Goal: Task Accomplishment & Management: Use online tool/utility

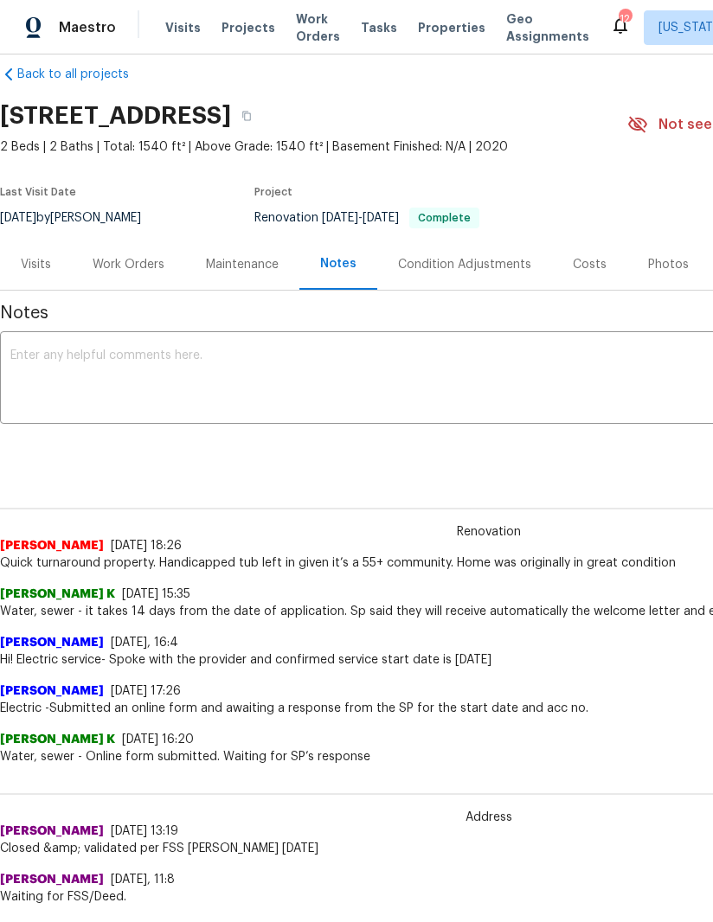
scroll to position [23, 0]
click at [465, 258] on div "Condition Adjustments" at bounding box center [464, 264] width 133 height 17
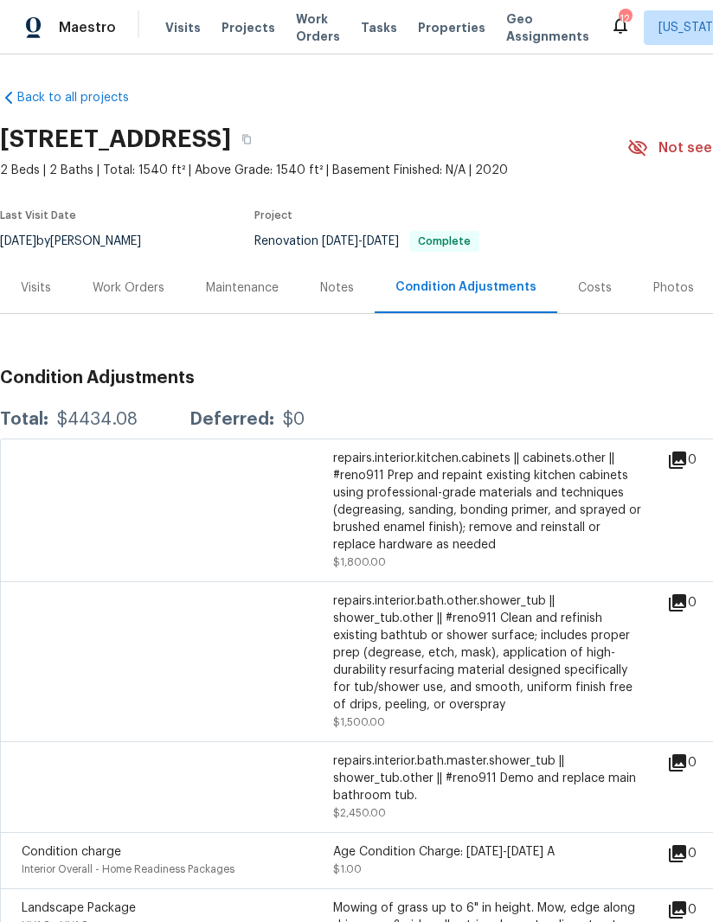
click at [578, 285] on div "Costs" at bounding box center [595, 287] width 34 height 17
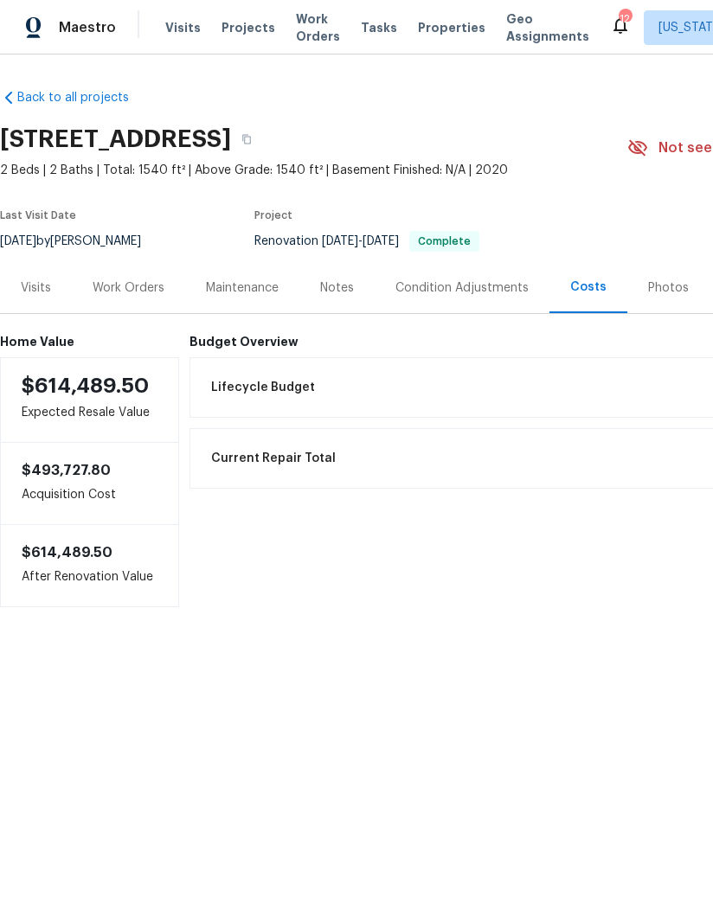
click at [243, 292] on div "Maintenance" at bounding box center [242, 287] width 73 height 17
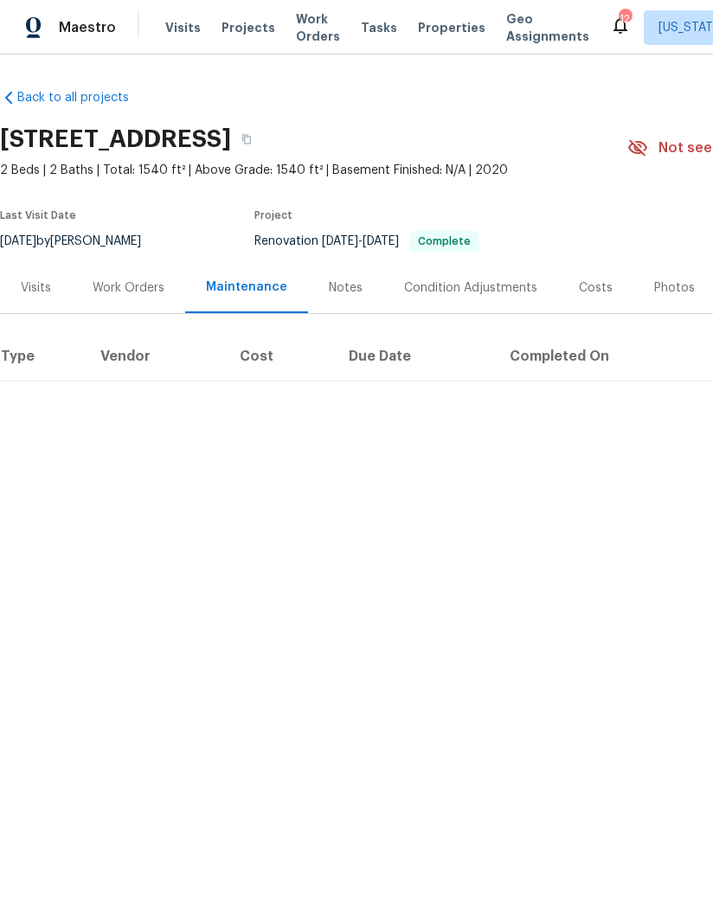
click at [349, 294] on div "Notes" at bounding box center [346, 287] width 34 height 17
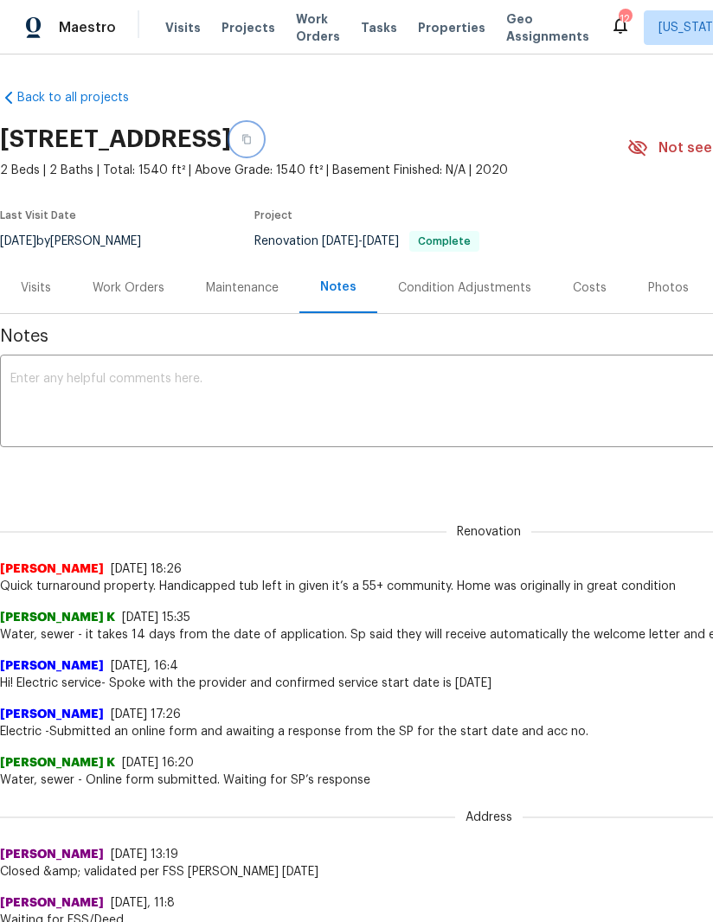
click at [262, 132] on button "button" at bounding box center [246, 139] width 31 height 31
click at [292, 411] on textarea at bounding box center [488, 403] width 957 height 61
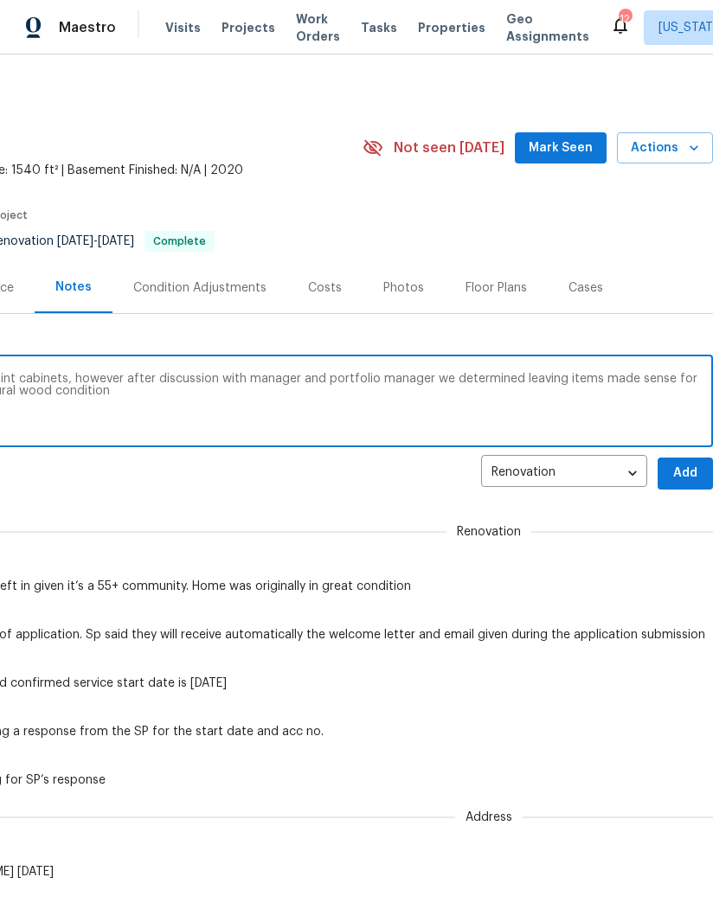
scroll to position [0, 265]
type textarea "Reno911 notes asked to change tubs and paint cabinets, however after discussion…"
click at [689, 467] on span "Add" at bounding box center [685, 474] width 28 height 22
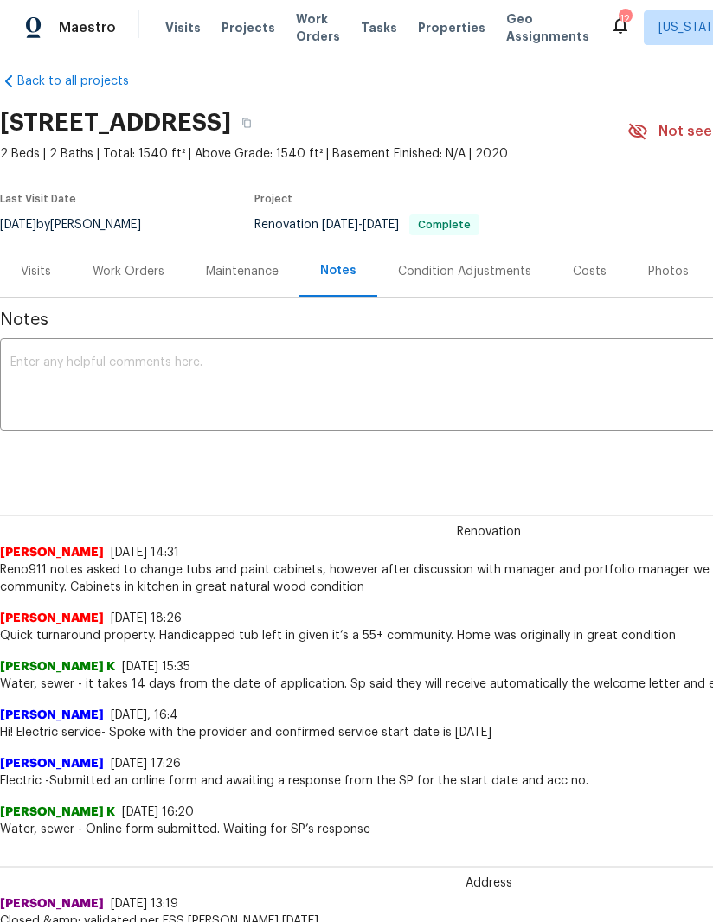
scroll to position [18, 0]
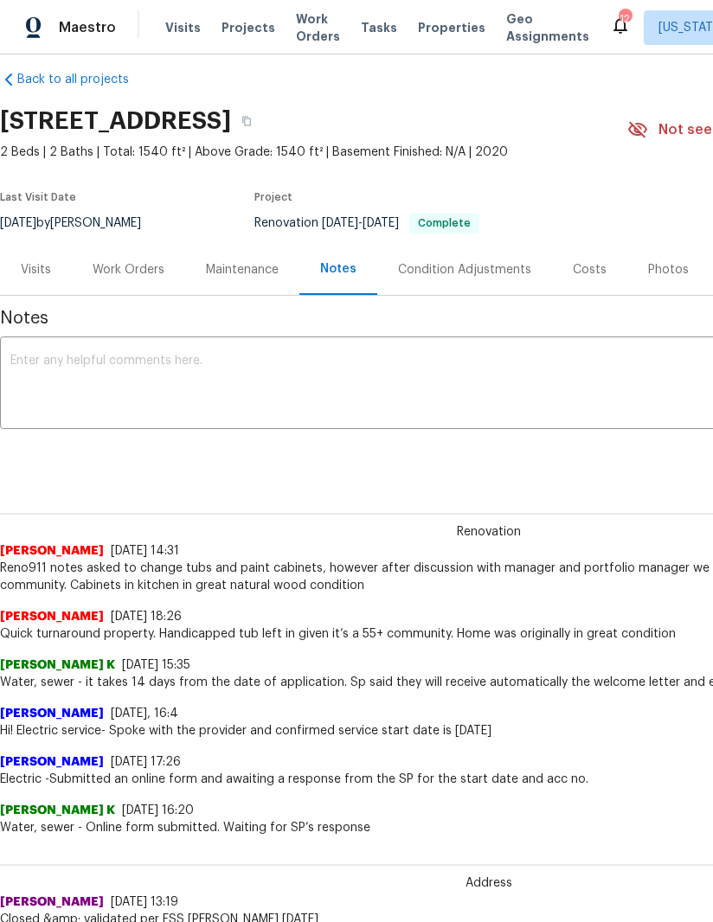
click at [145, 272] on div "Work Orders" at bounding box center [129, 269] width 72 height 17
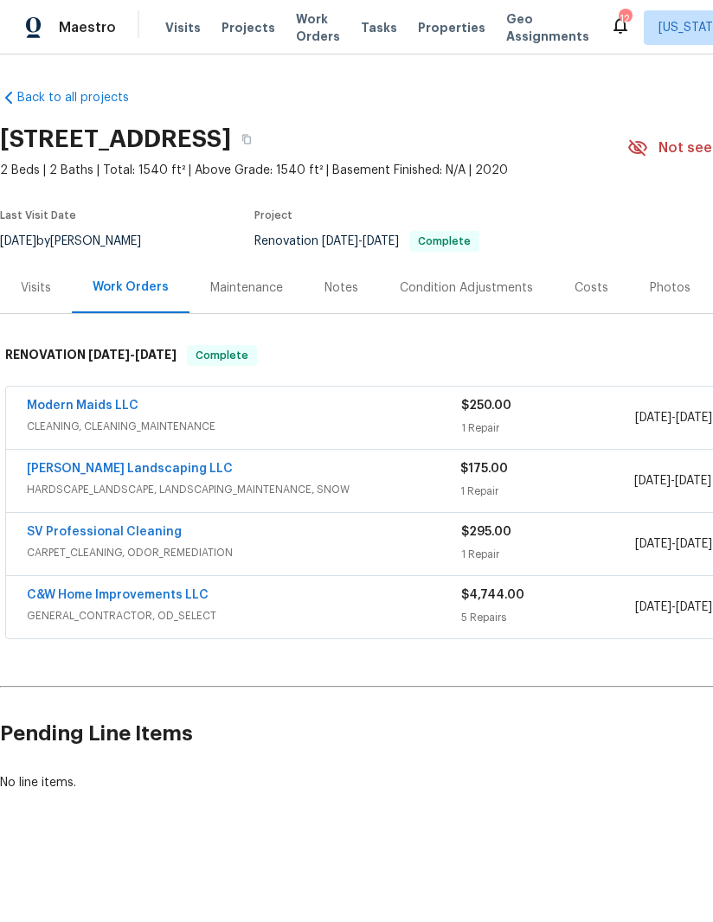
click at [111, 407] on link "Modern Maids LLC" at bounding box center [83, 406] width 112 height 12
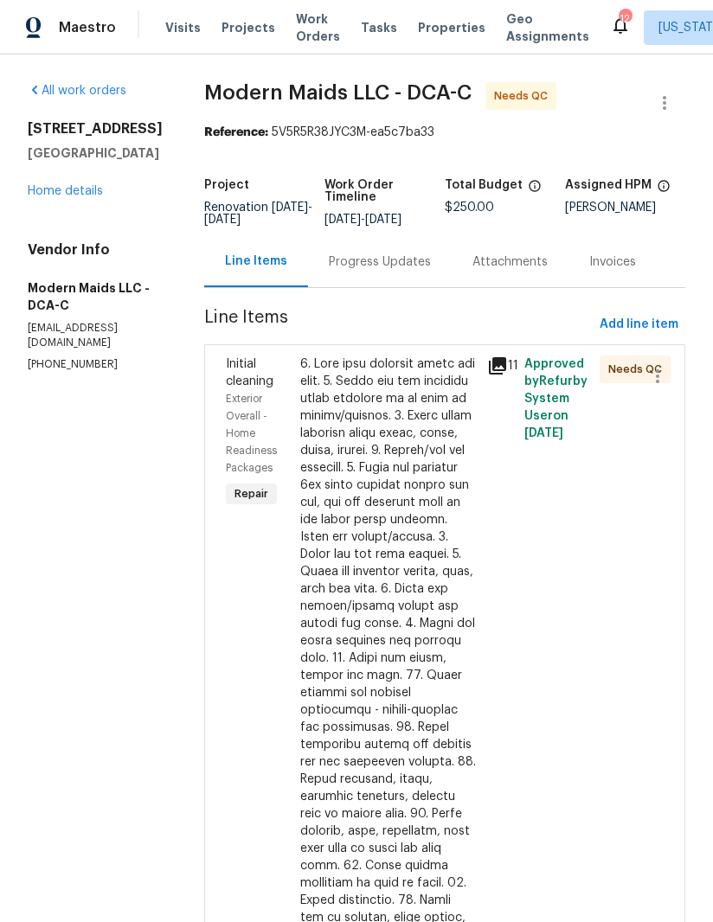
click at [506, 374] on icon at bounding box center [497, 365] width 17 height 17
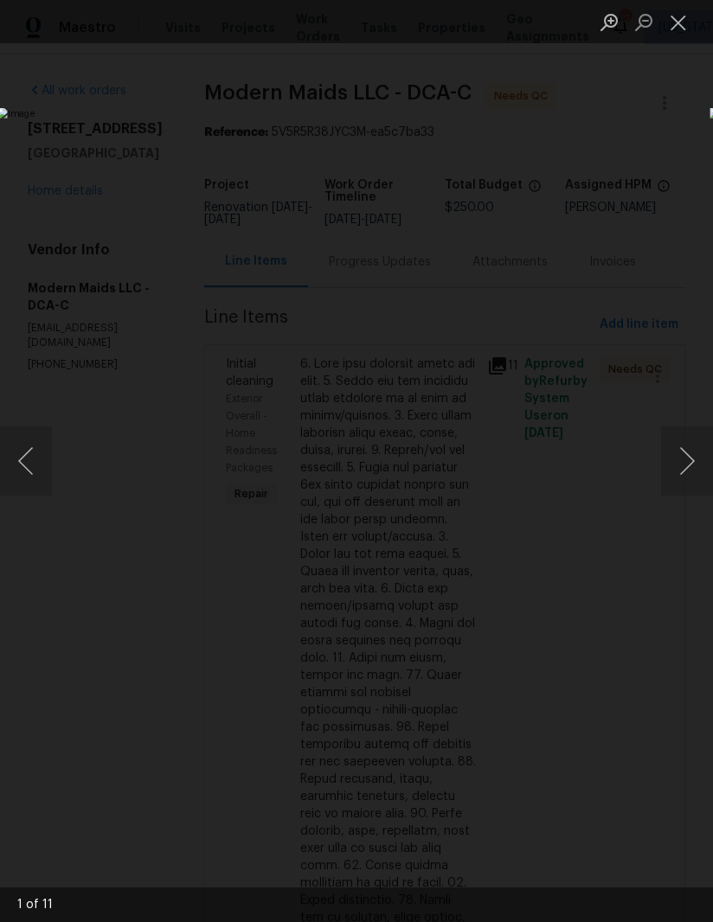
click at [683, 455] on button "Next image" at bounding box center [687, 460] width 52 height 69
click at [681, 464] on button "Next image" at bounding box center [687, 460] width 52 height 69
click at [682, 458] on button "Next image" at bounding box center [687, 460] width 52 height 69
click at [680, 455] on button "Next image" at bounding box center [687, 460] width 52 height 69
click at [672, 457] on button "Next image" at bounding box center [687, 460] width 52 height 69
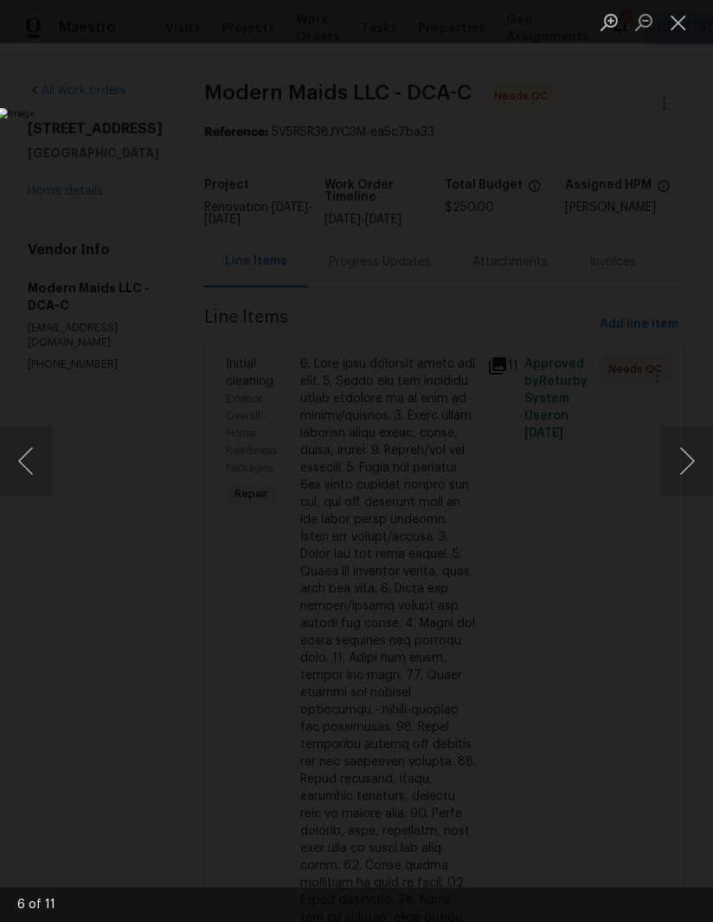
click at [673, 455] on button "Next image" at bounding box center [687, 460] width 52 height 69
click at [669, 31] on button "Close lightbox" at bounding box center [678, 22] width 35 height 30
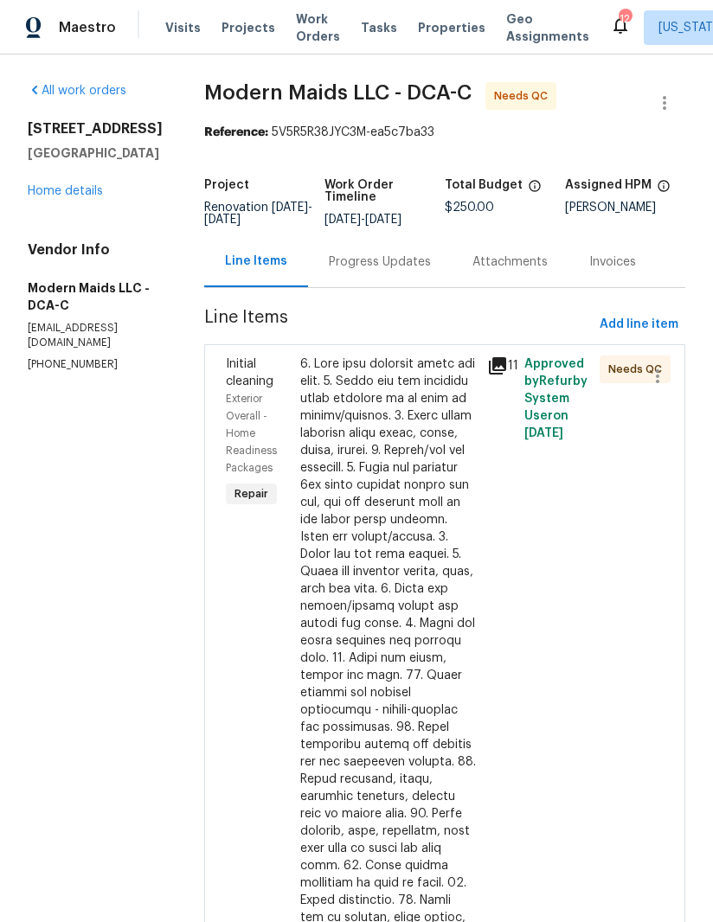
click at [407, 529] on div at bounding box center [388, 771] width 176 height 830
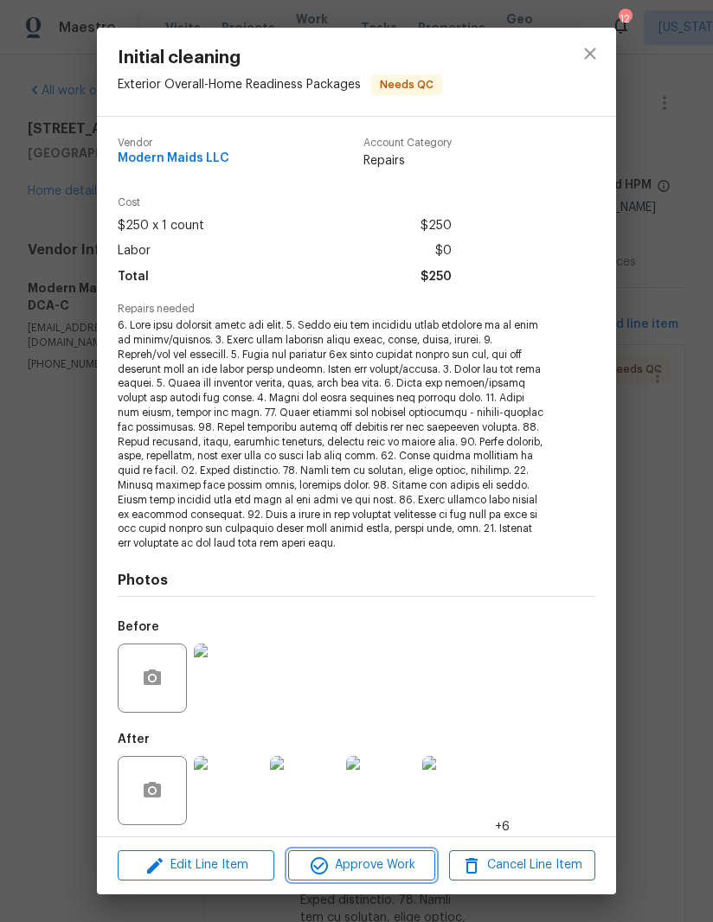
click at [394, 870] on span "Approve Work" at bounding box center [361, 866] width 136 height 22
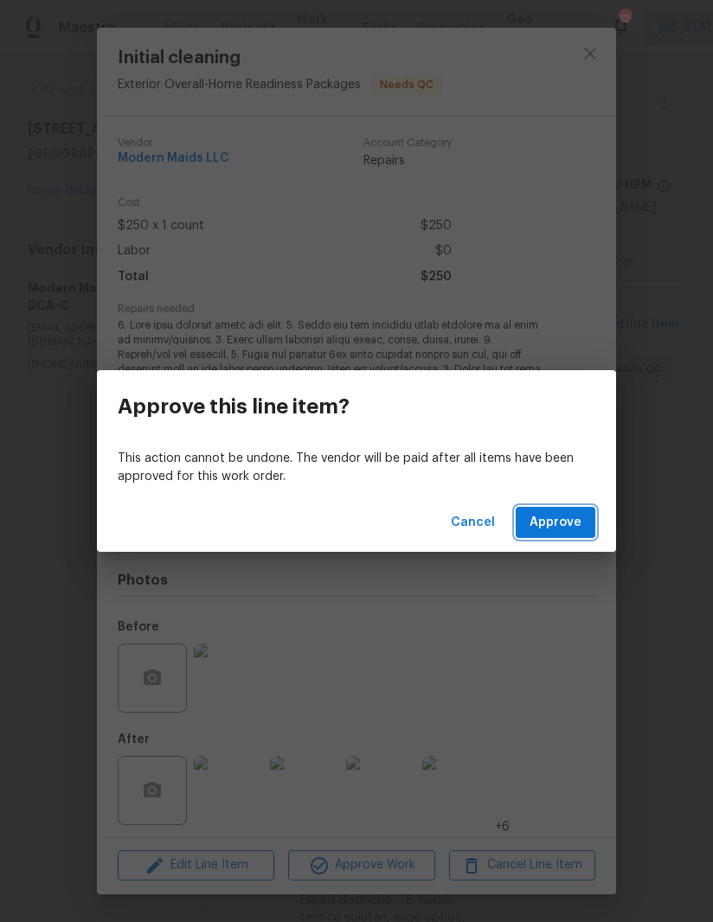
click at [566, 529] on span "Approve" at bounding box center [555, 523] width 52 height 22
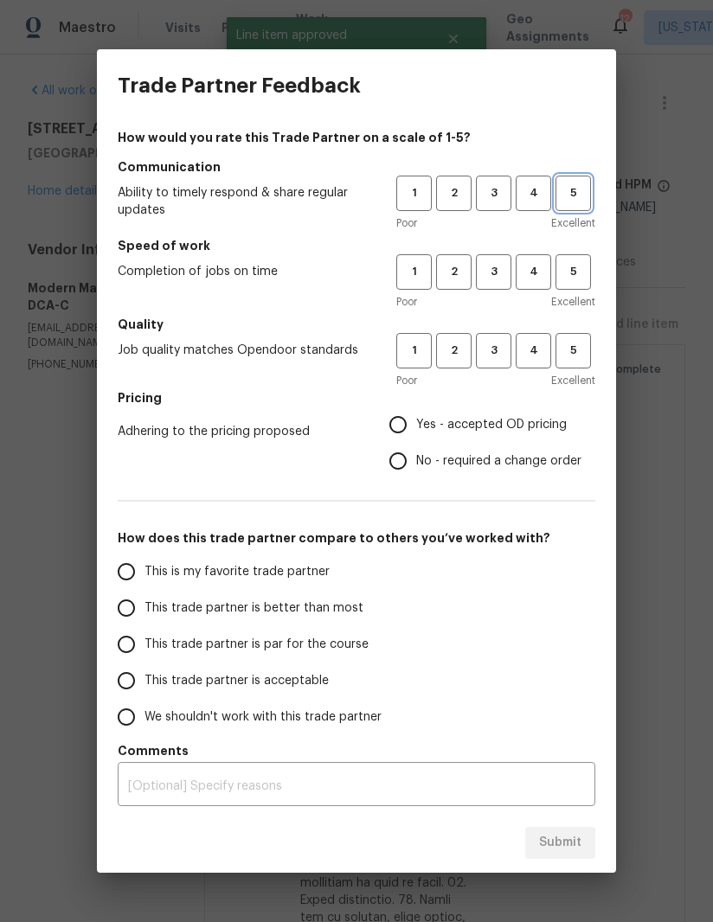
click at [578, 192] on span "5" at bounding box center [573, 193] width 32 height 20
click at [585, 256] on button "5" at bounding box center [572, 271] width 35 height 35
click at [582, 340] on button "5" at bounding box center [572, 350] width 35 height 35
click at [409, 418] on input "Yes - accepted OD pricing" at bounding box center [398, 425] width 36 height 36
radio input "true"
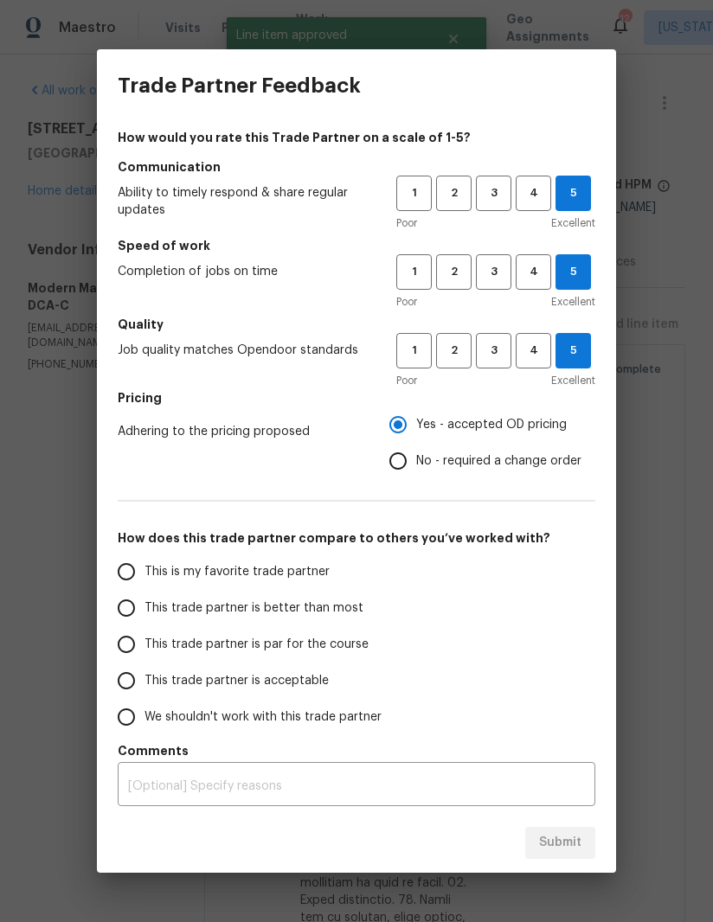
click at [140, 561] on input "This is my favorite trade partner" at bounding box center [126, 572] width 36 height 36
click at [573, 829] on button "Submit" at bounding box center [560, 843] width 70 height 32
radio input "true"
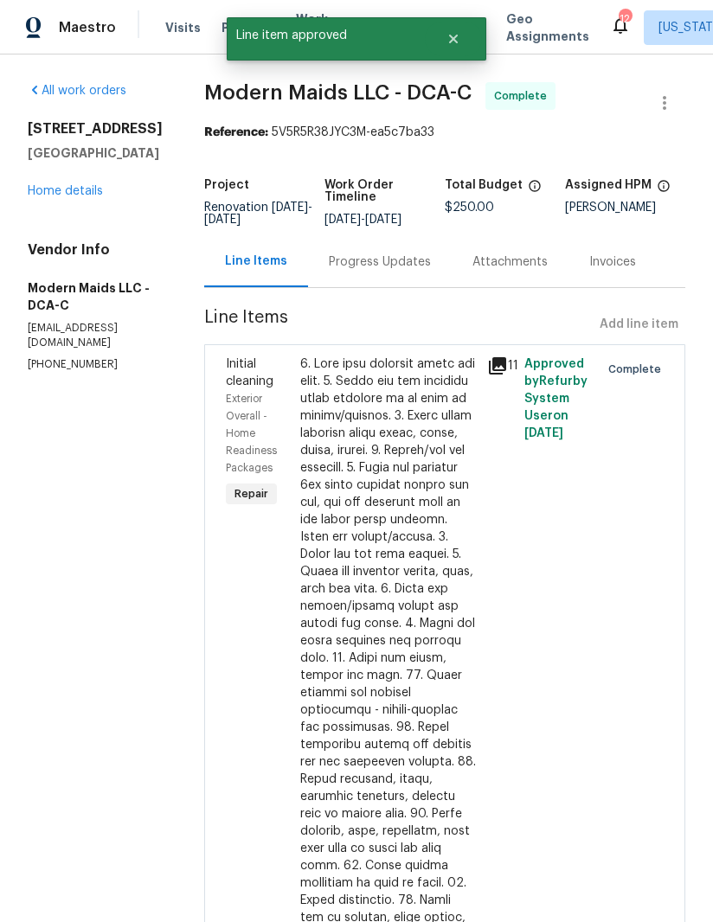
radio input "false"
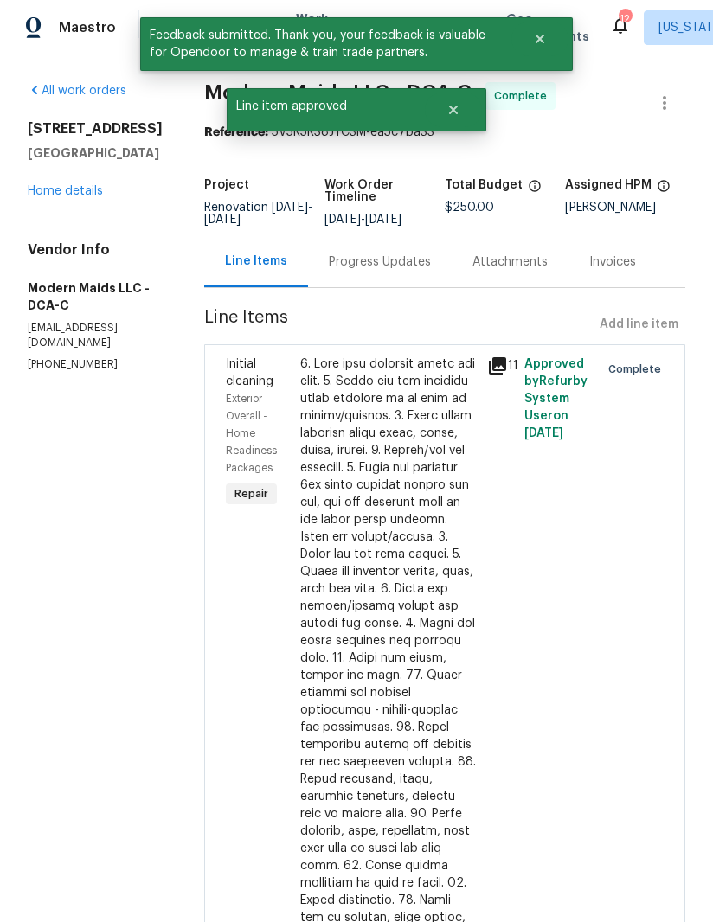
click at [85, 186] on link "Home details" at bounding box center [65, 191] width 75 height 12
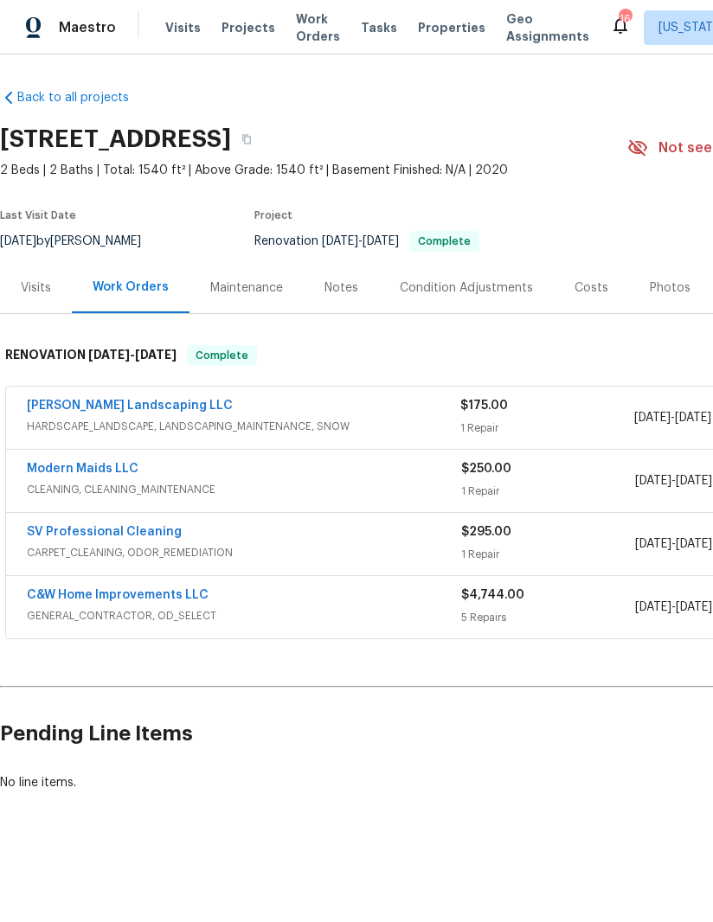
click at [117, 405] on link "[PERSON_NAME] Landscaping LLC" at bounding box center [130, 406] width 206 height 12
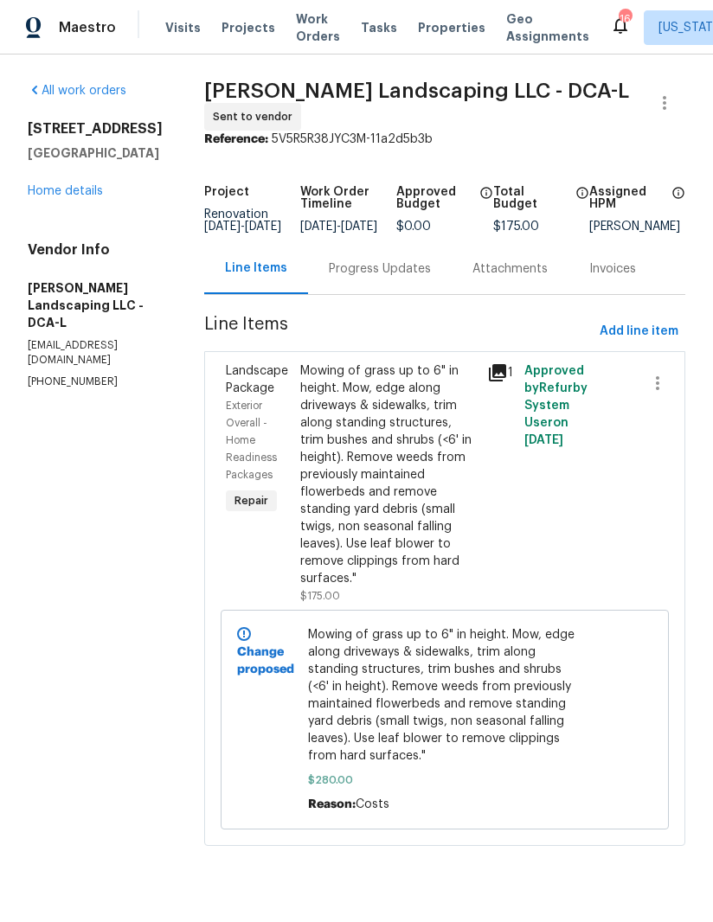
click at [391, 273] on div "Progress Updates" at bounding box center [380, 268] width 102 height 17
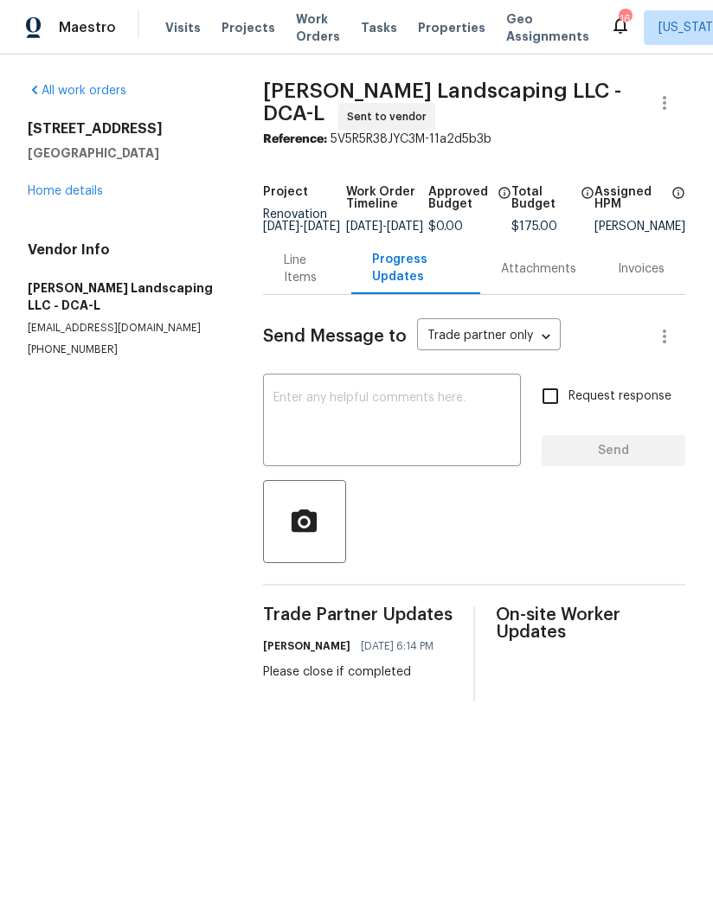
click at [81, 193] on link "Home details" at bounding box center [65, 191] width 75 height 12
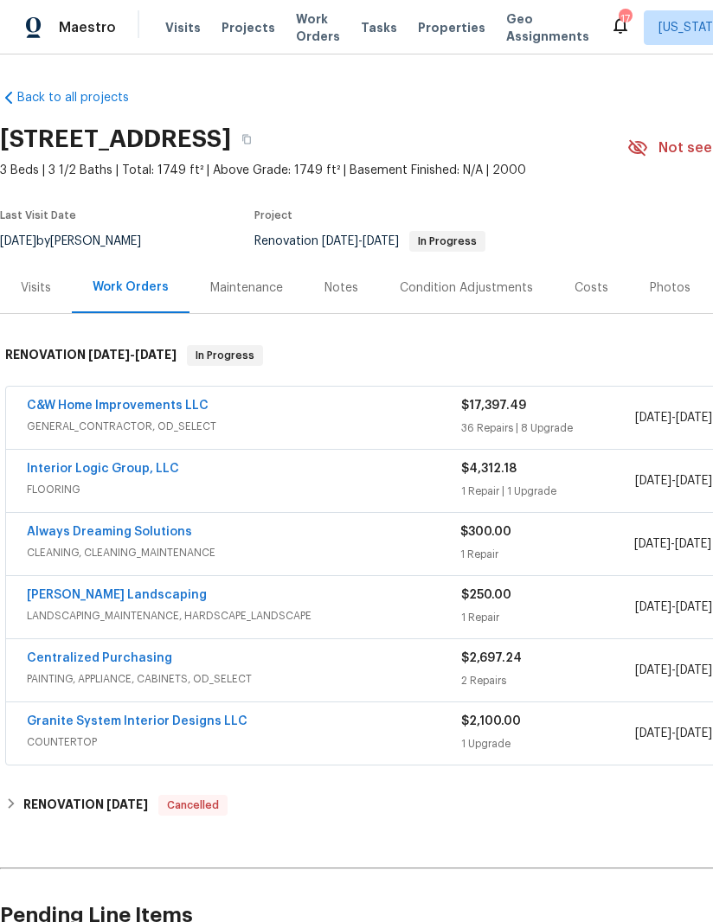
click at [171, 528] on link "Always Dreaming Solutions" at bounding box center [109, 532] width 165 height 12
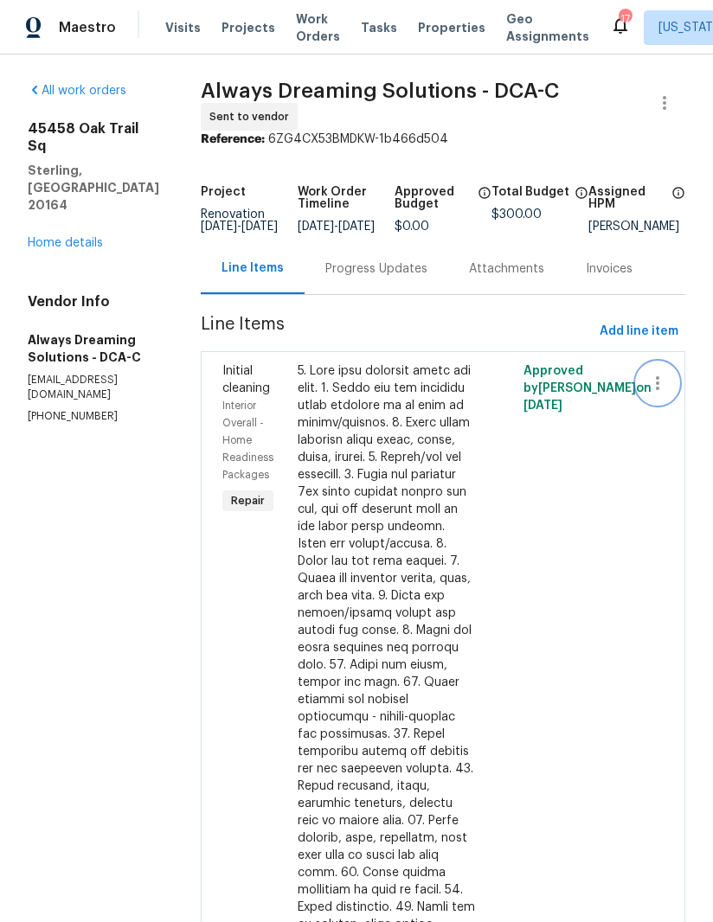
click at [664, 394] on icon "button" at bounding box center [657, 383] width 21 height 21
click at [664, 521] on div at bounding box center [356, 461] width 713 height 922
click at [657, 93] on icon "button" at bounding box center [664, 103] width 21 height 21
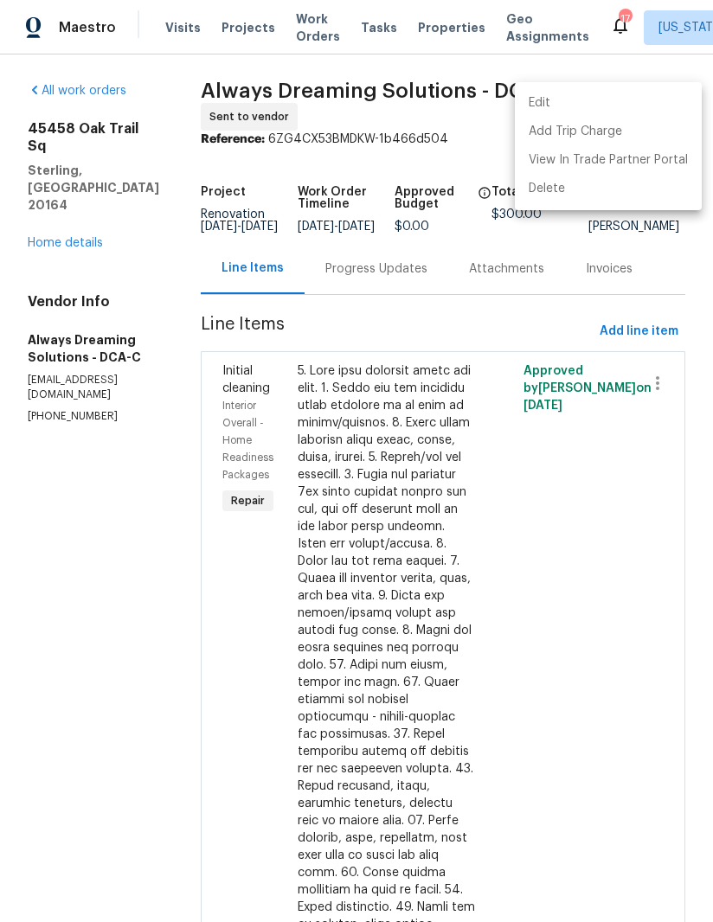
click at [566, 101] on li "Edit" at bounding box center [608, 103] width 187 height 29
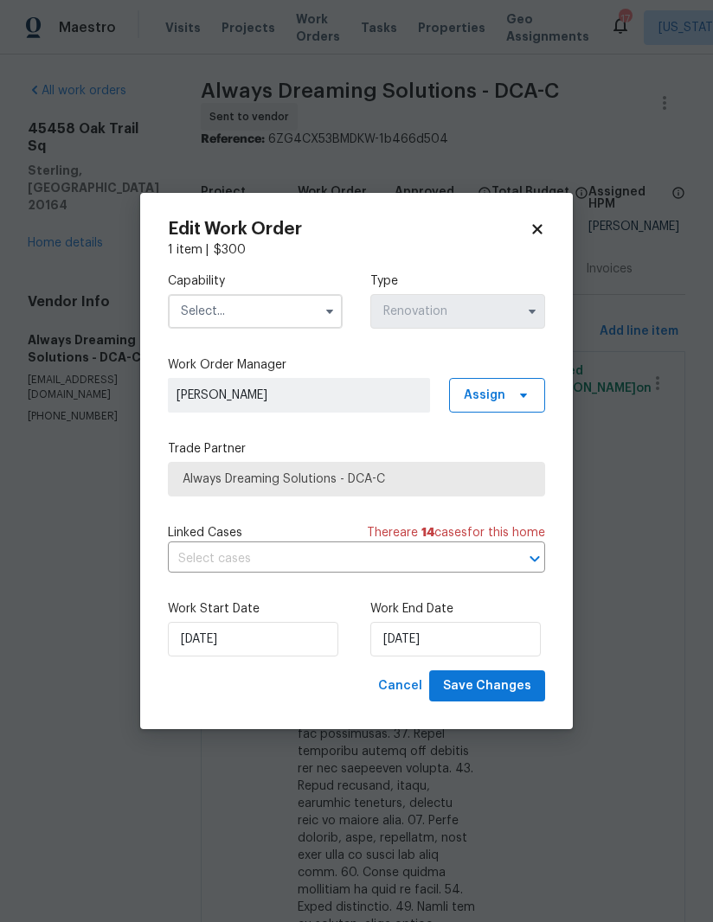
click at [314, 306] on input "text" at bounding box center [255, 311] width 175 height 35
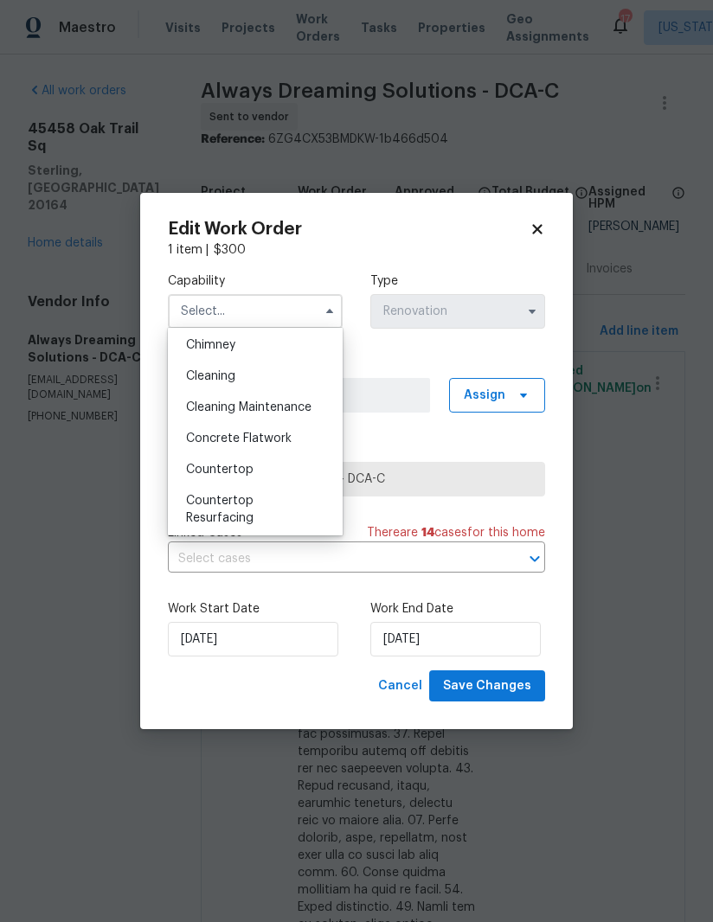
scroll to position [209, 0]
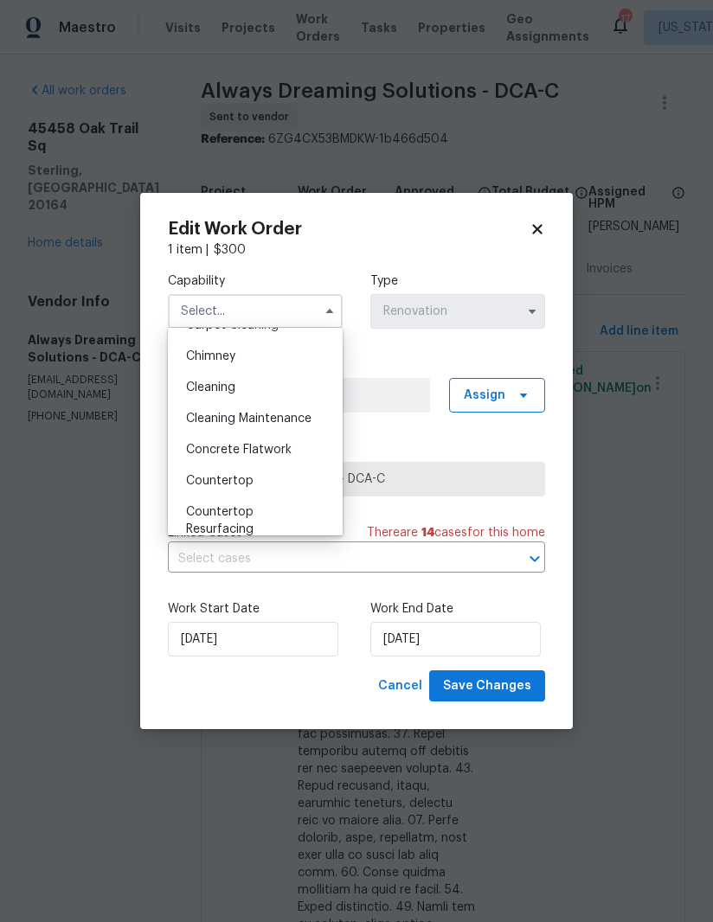
click at [245, 382] on div "Cleaning" at bounding box center [255, 387] width 166 height 31
type input "Cleaning"
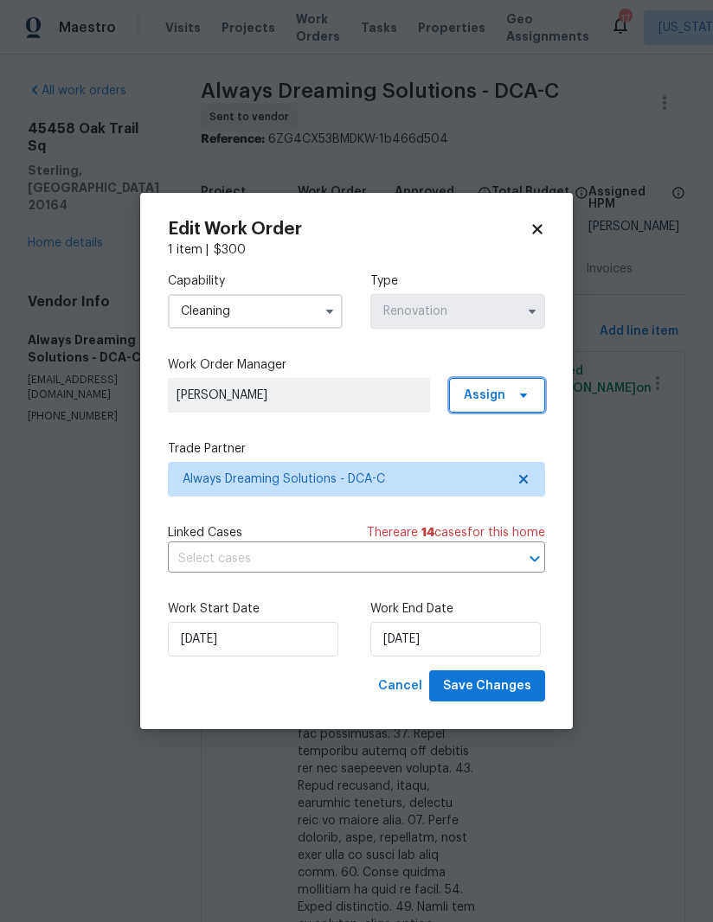
click at [514, 404] on span "Assign" at bounding box center [497, 395] width 96 height 35
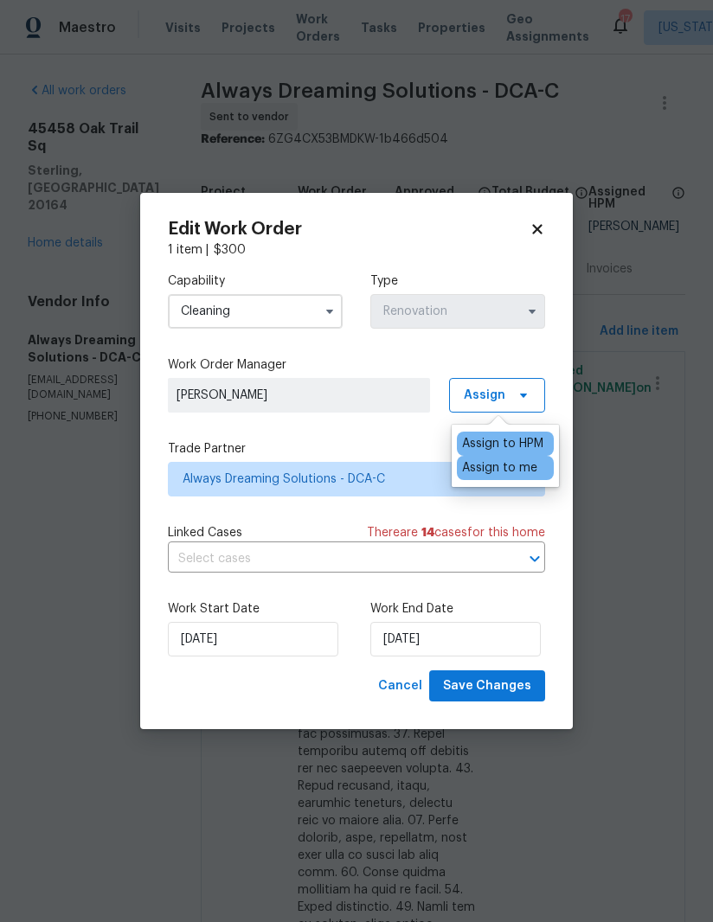
click at [402, 440] on label "Trade Partner" at bounding box center [356, 448] width 377 height 17
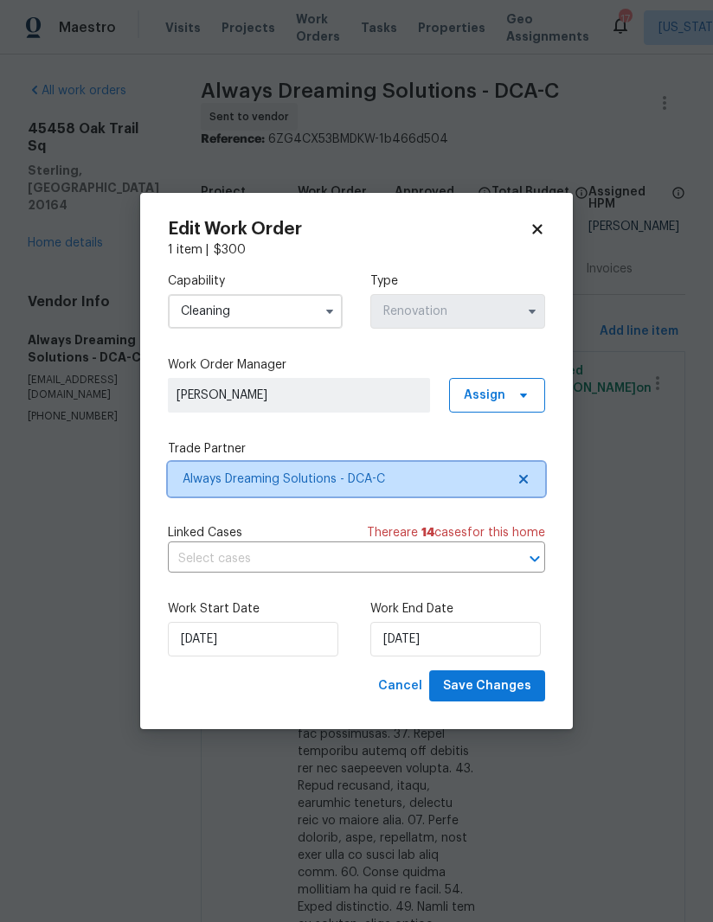
click at [529, 472] on icon at bounding box center [523, 479] width 14 height 14
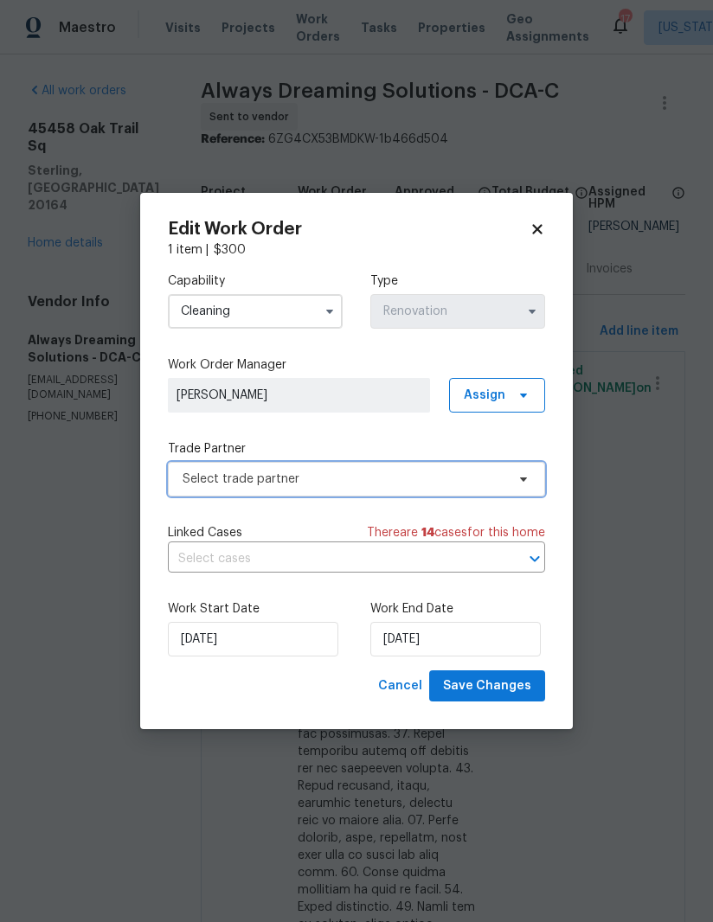
click at [522, 478] on icon at bounding box center [523, 480] width 7 height 4
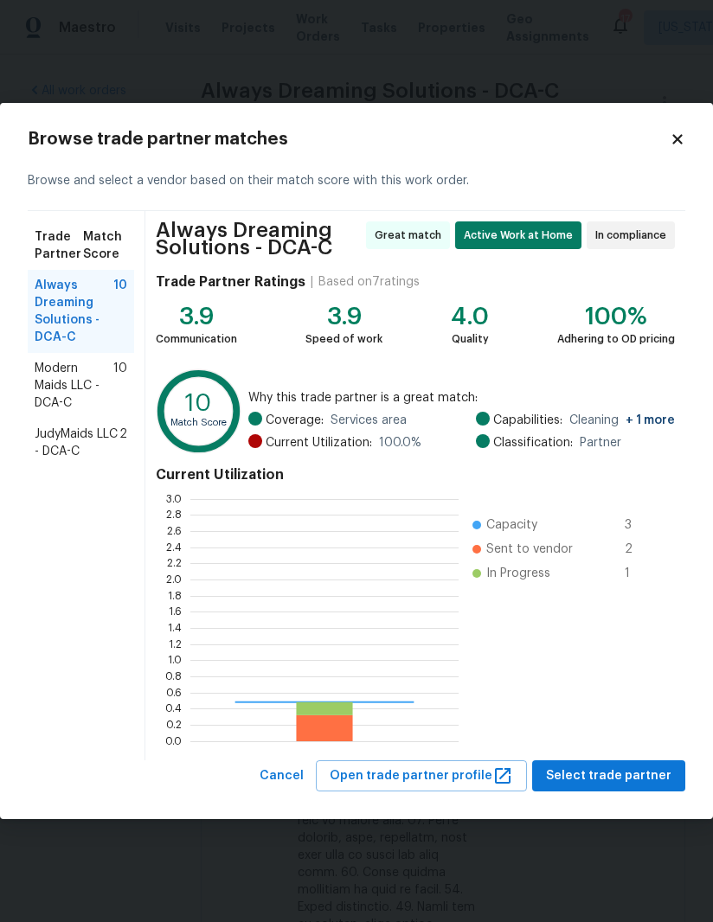
scroll to position [242, 268]
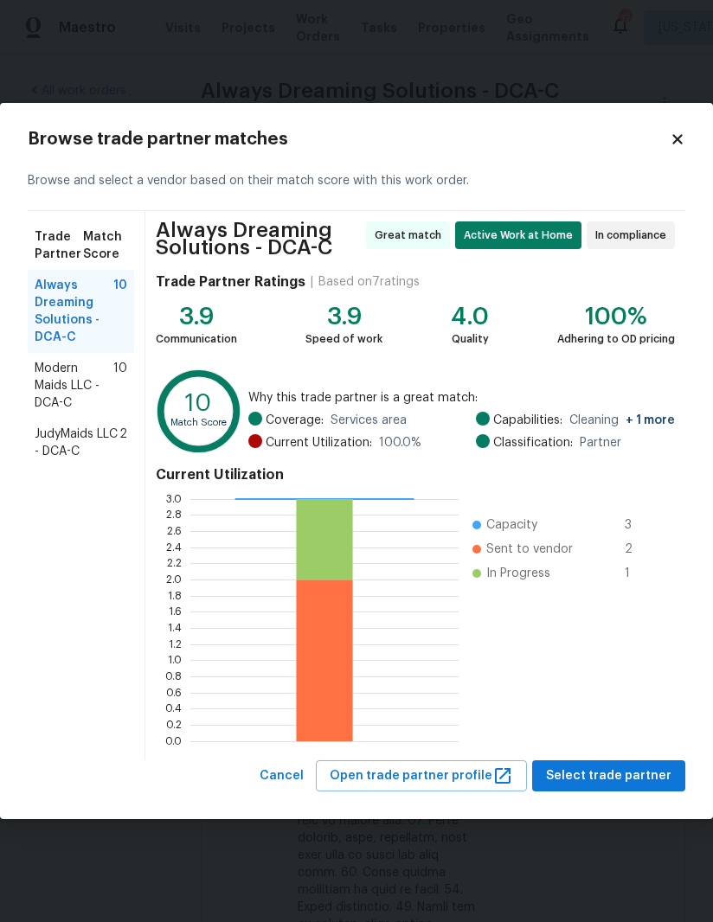
click at [75, 382] on span "Modern Maids LLC - DCA-C" at bounding box center [74, 386] width 79 height 52
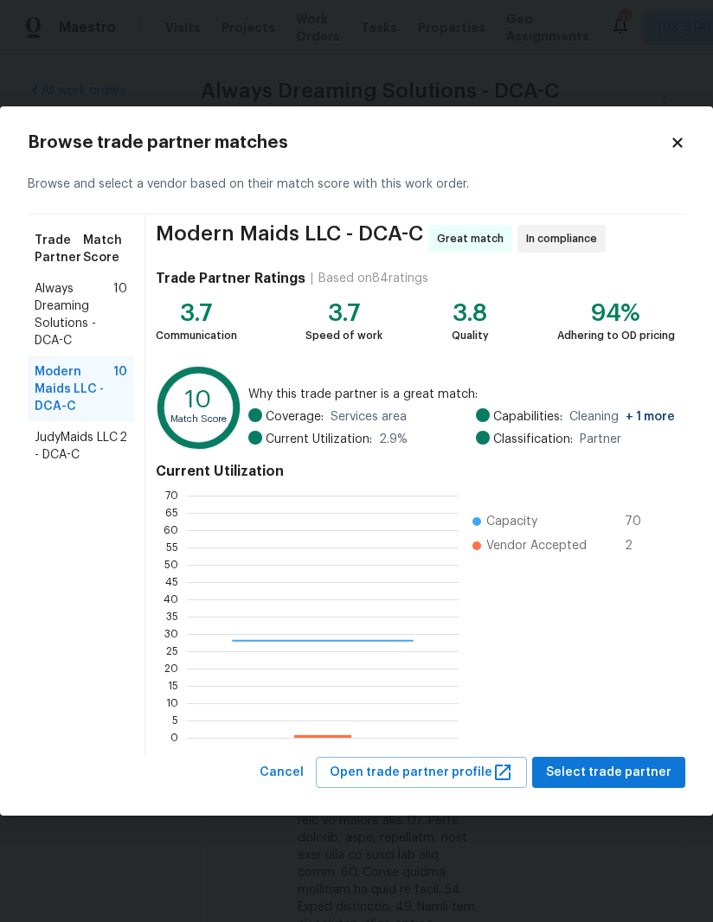
scroll to position [242, 272]
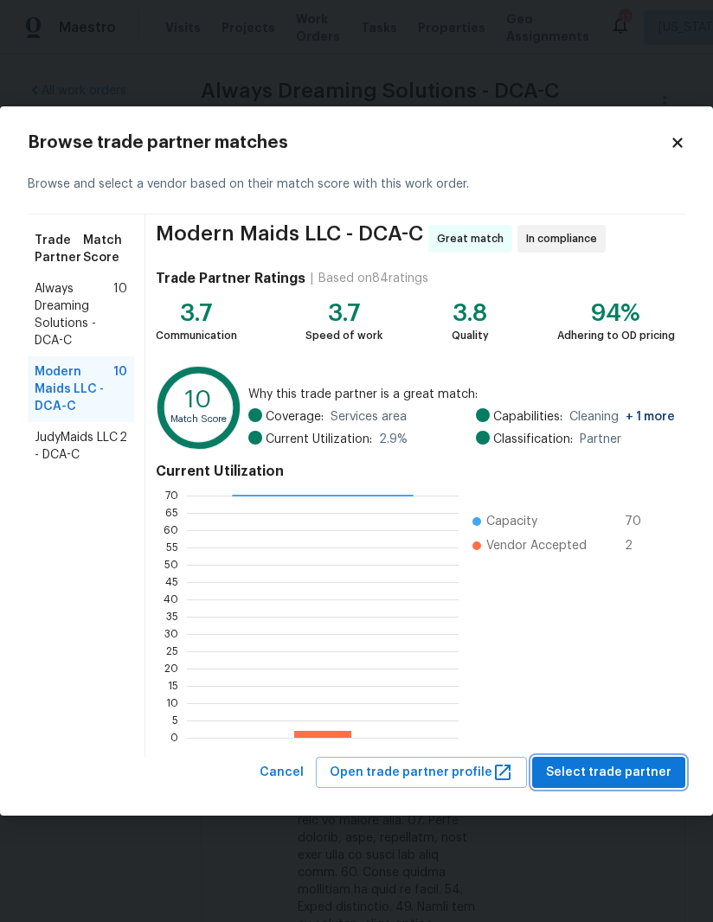
click at [637, 760] on button "Select trade partner" at bounding box center [608, 773] width 153 height 32
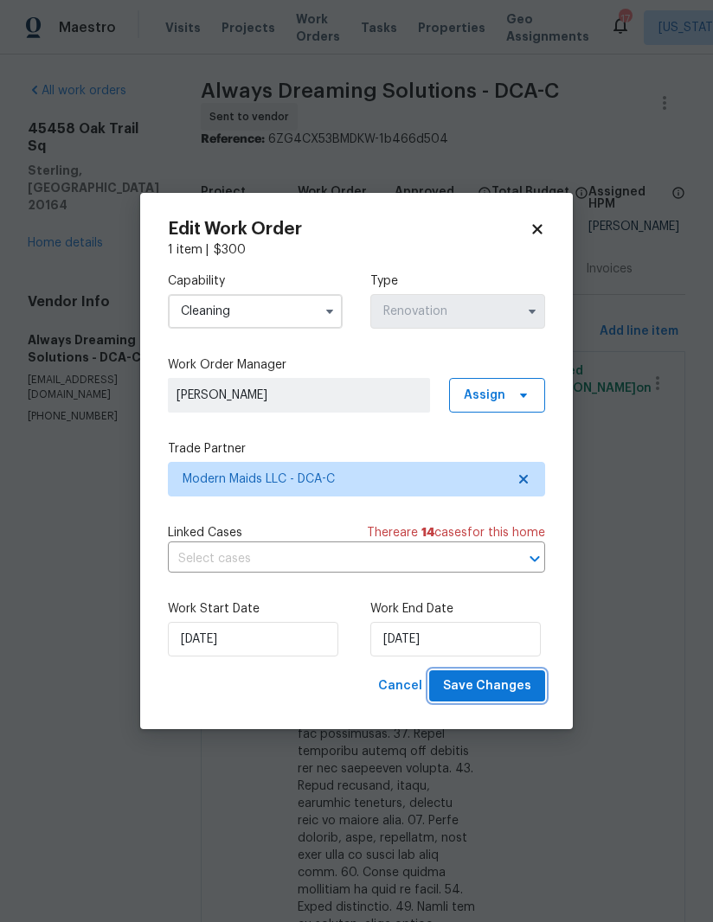
click at [516, 676] on button "Save Changes" at bounding box center [487, 686] width 116 height 32
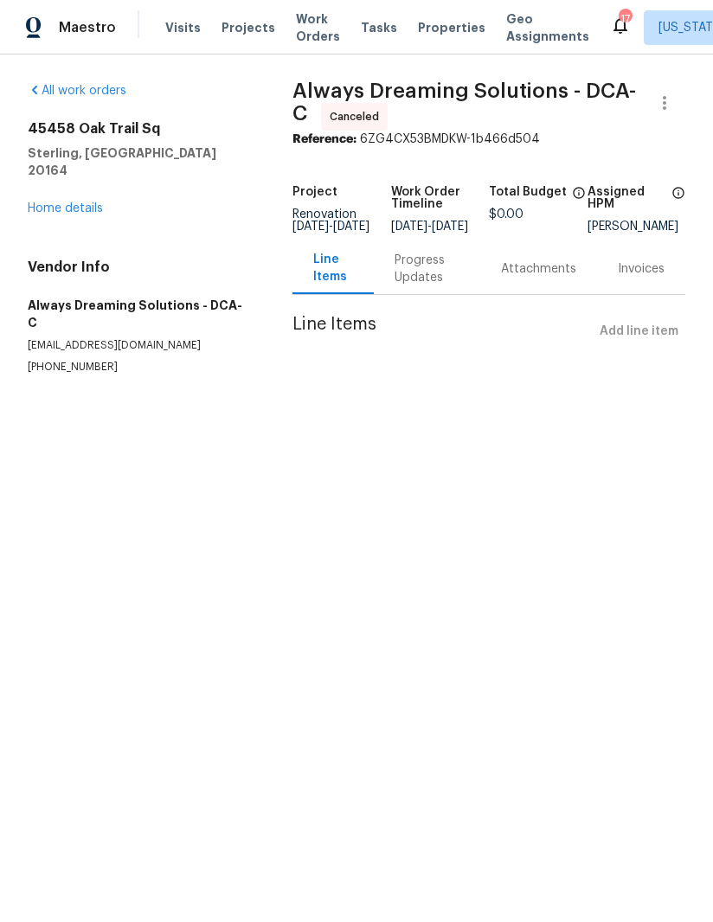
click at [94, 202] on link "Home details" at bounding box center [65, 208] width 75 height 12
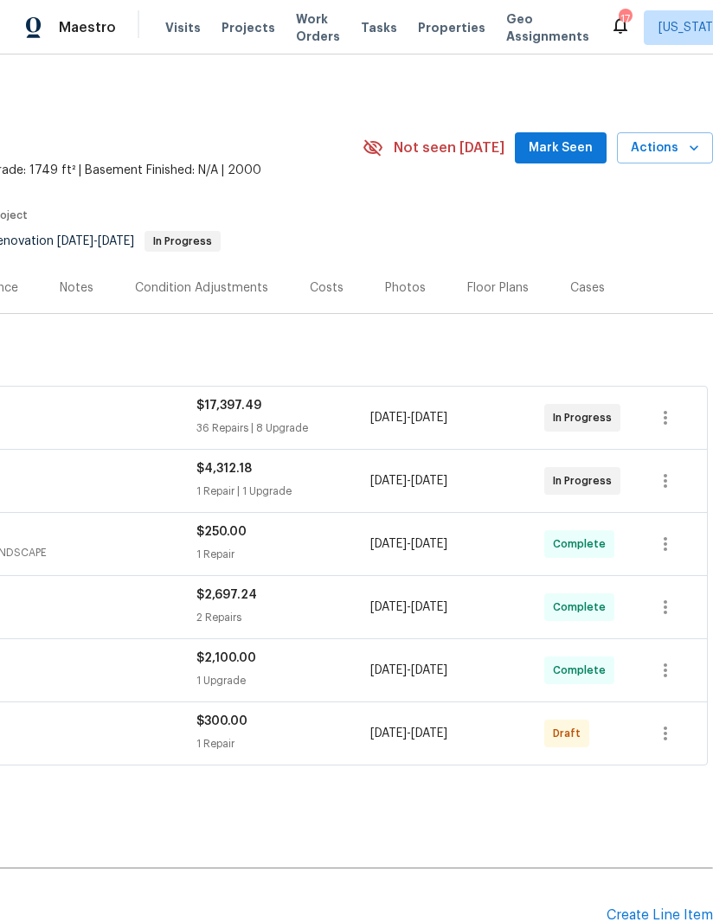
scroll to position [-1, 279]
click at [668, 729] on icon "button" at bounding box center [665, 733] width 21 height 21
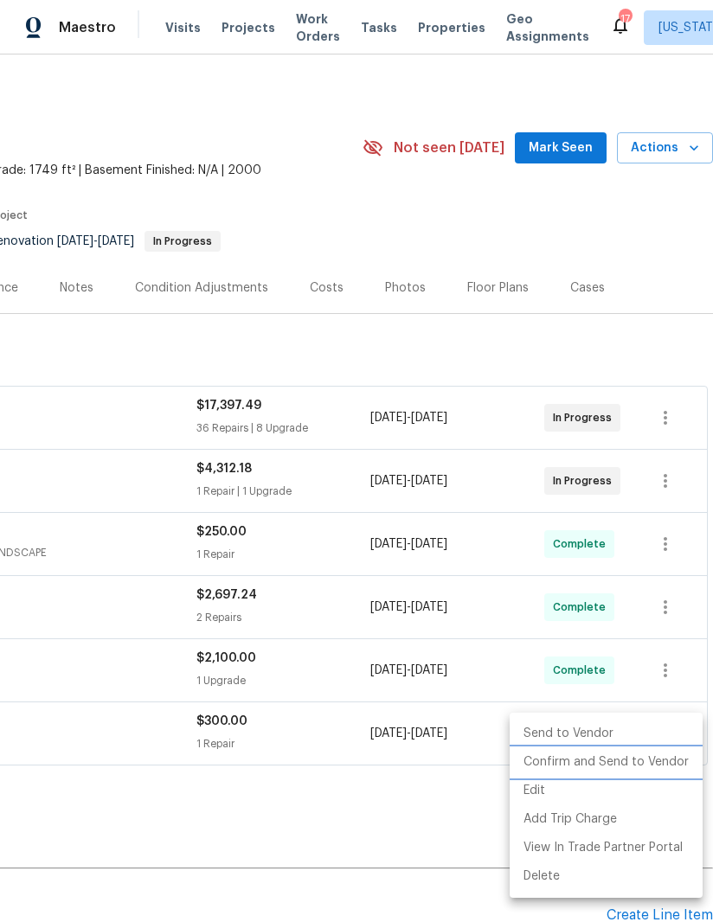
click at [624, 764] on li "Confirm and Send to Vendor" at bounding box center [606, 762] width 193 height 29
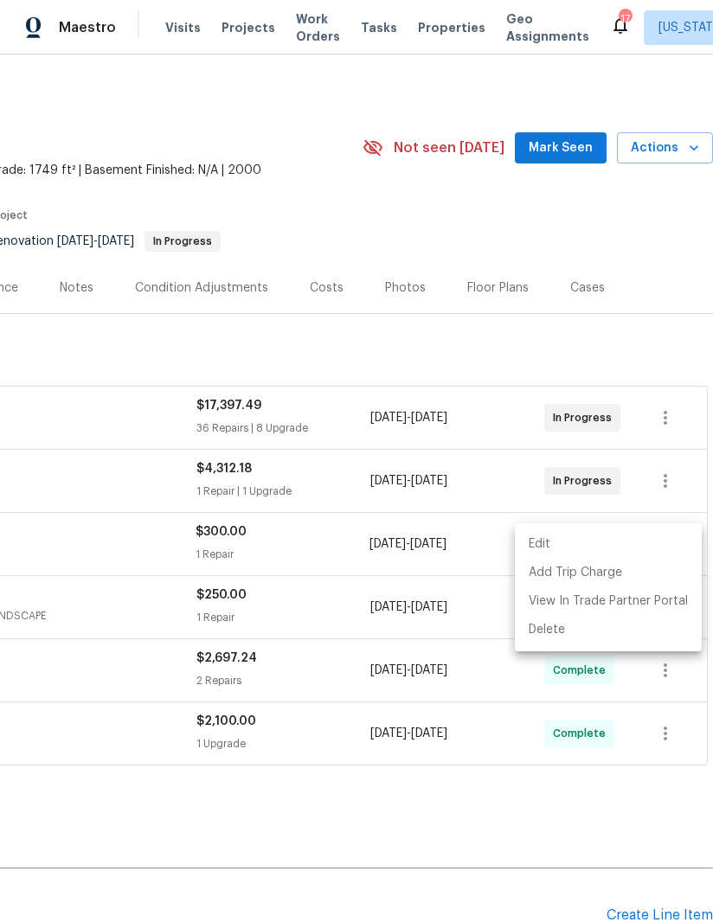
click at [423, 812] on div at bounding box center [356, 461] width 713 height 922
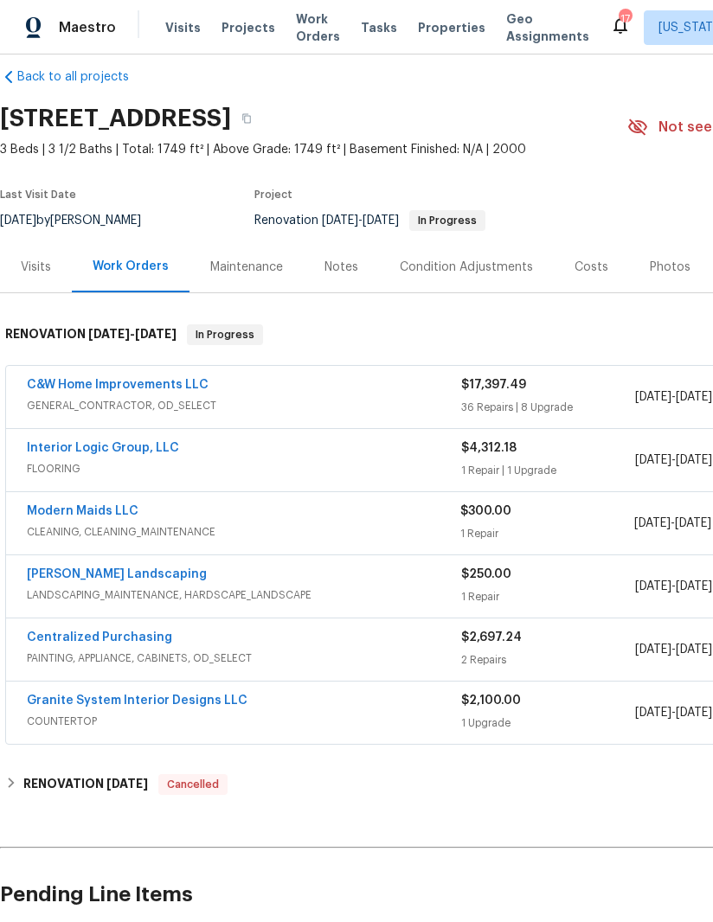
scroll to position [21, 0]
click at [125, 442] on link "Interior Logic Group, LLC" at bounding box center [103, 448] width 152 height 12
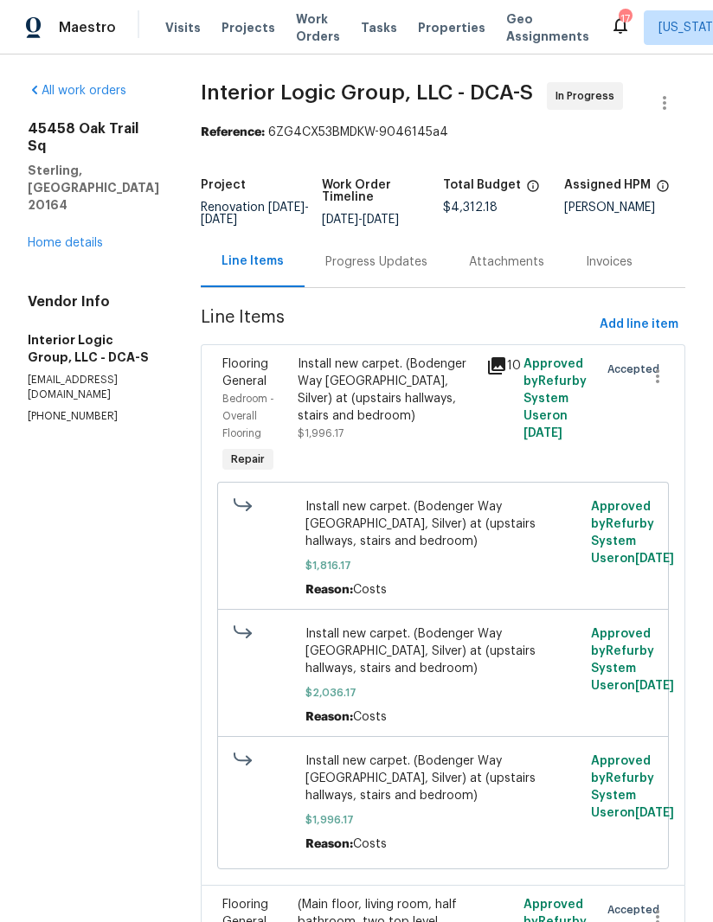
click at [401, 287] on div "Progress Updates" at bounding box center [377, 261] width 144 height 51
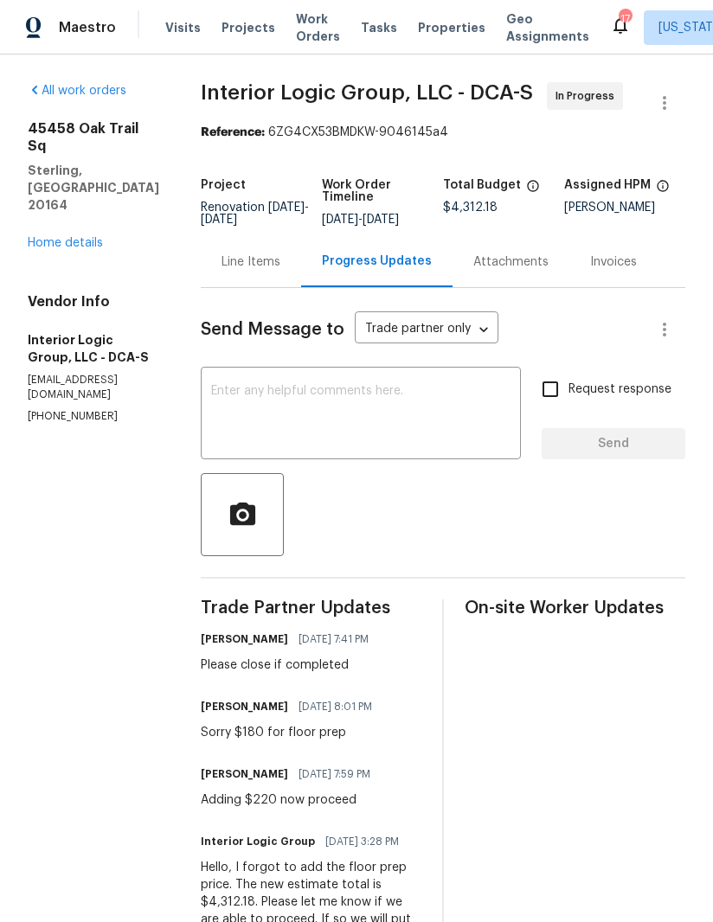
click at [87, 237] on link "Home details" at bounding box center [65, 243] width 75 height 12
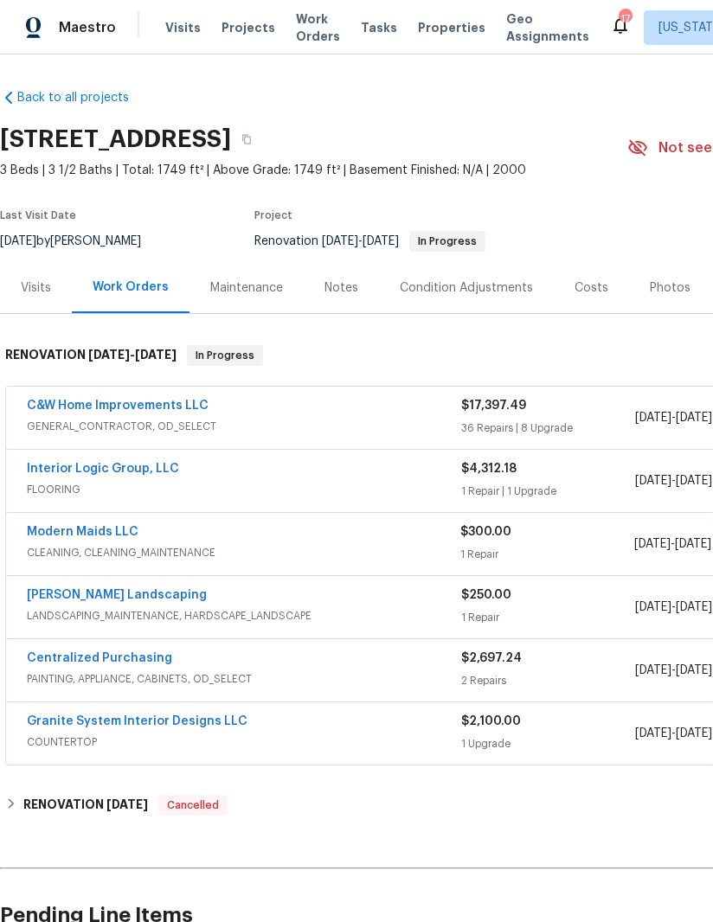
click at [96, 533] on link "Modern Maids LLC" at bounding box center [83, 532] width 112 height 12
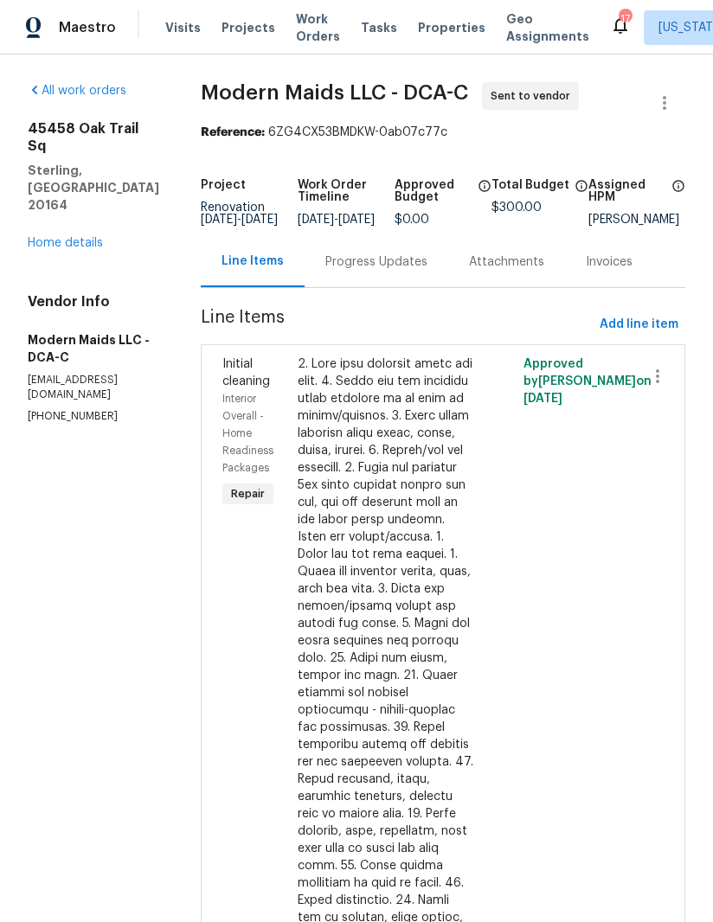
click at [393, 269] on div "Progress Updates" at bounding box center [376, 261] width 102 height 17
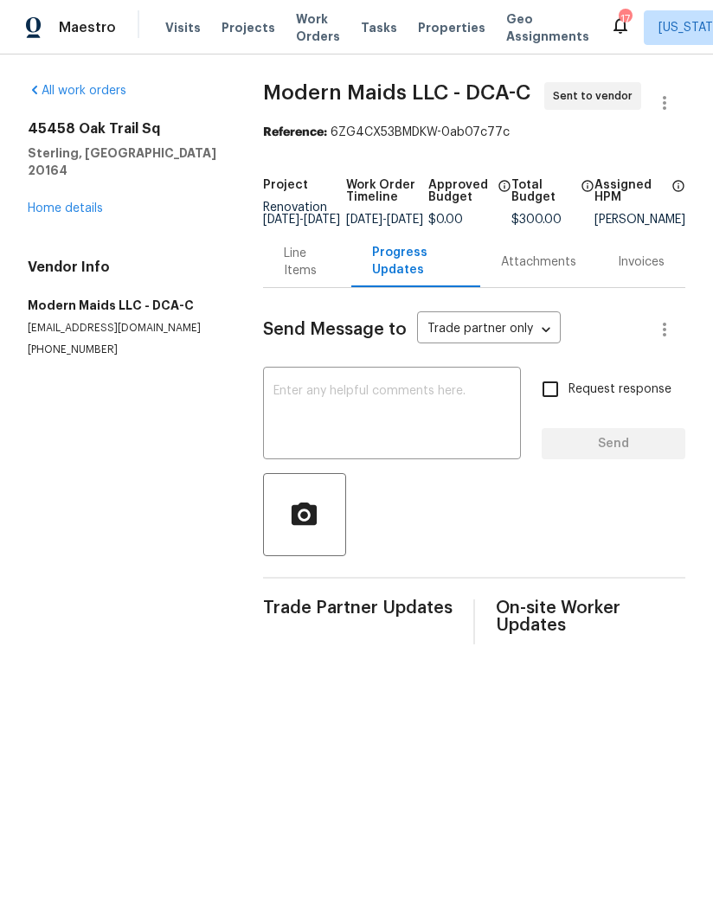
click at [406, 410] on textarea at bounding box center [391, 415] width 237 height 61
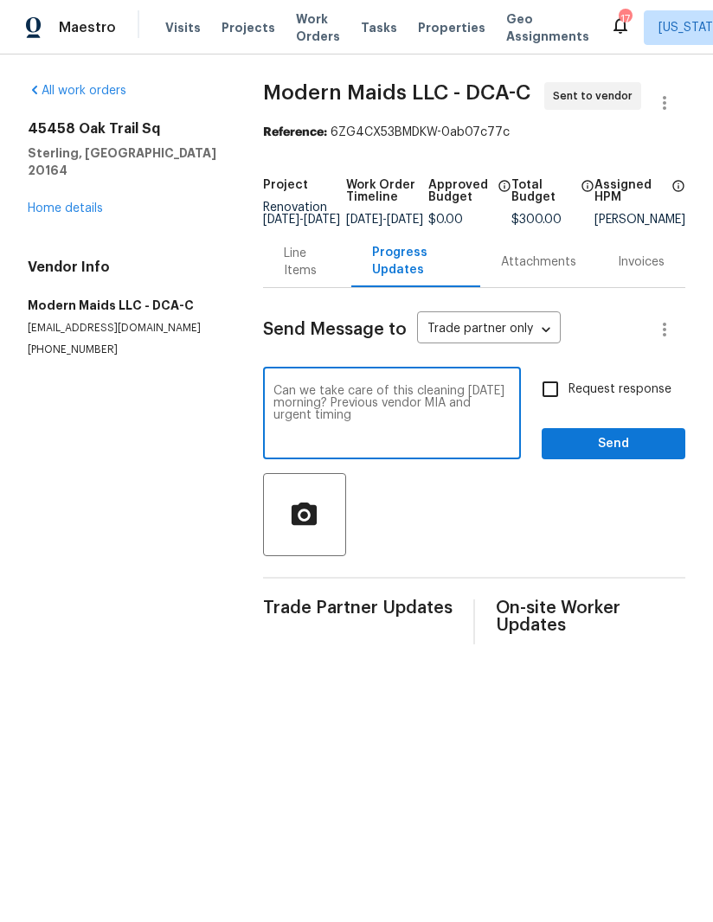
type textarea "Can we take care of this cleaning tomorrow morning? Previous vendor MIA and urg…"
click at [552, 395] on input "Request response" at bounding box center [550, 389] width 36 height 36
checkbox input "true"
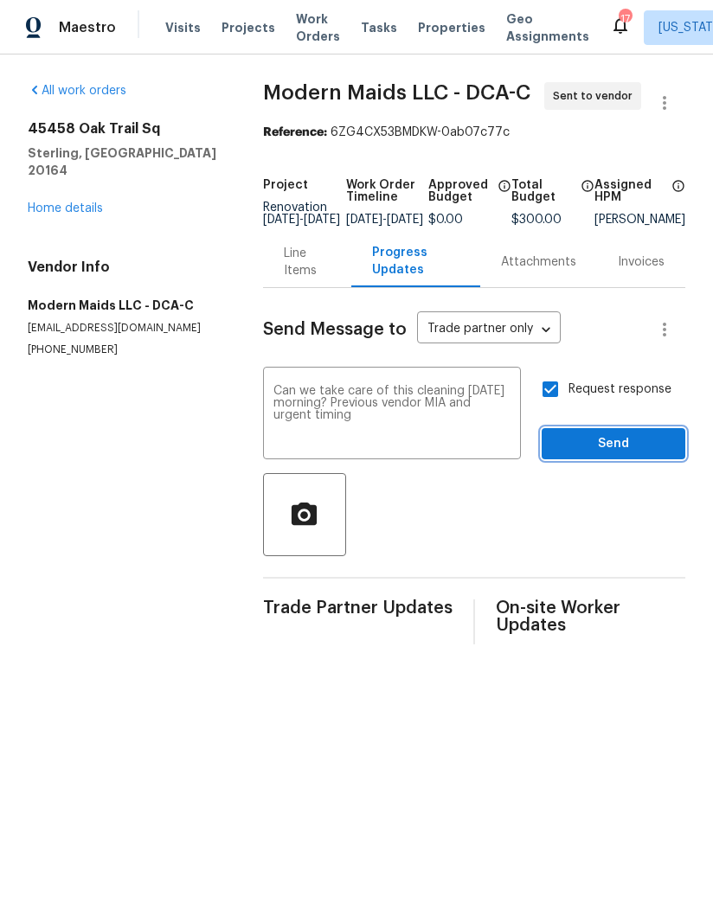
click at [619, 454] on span "Send" at bounding box center [613, 444] width 116 height 22
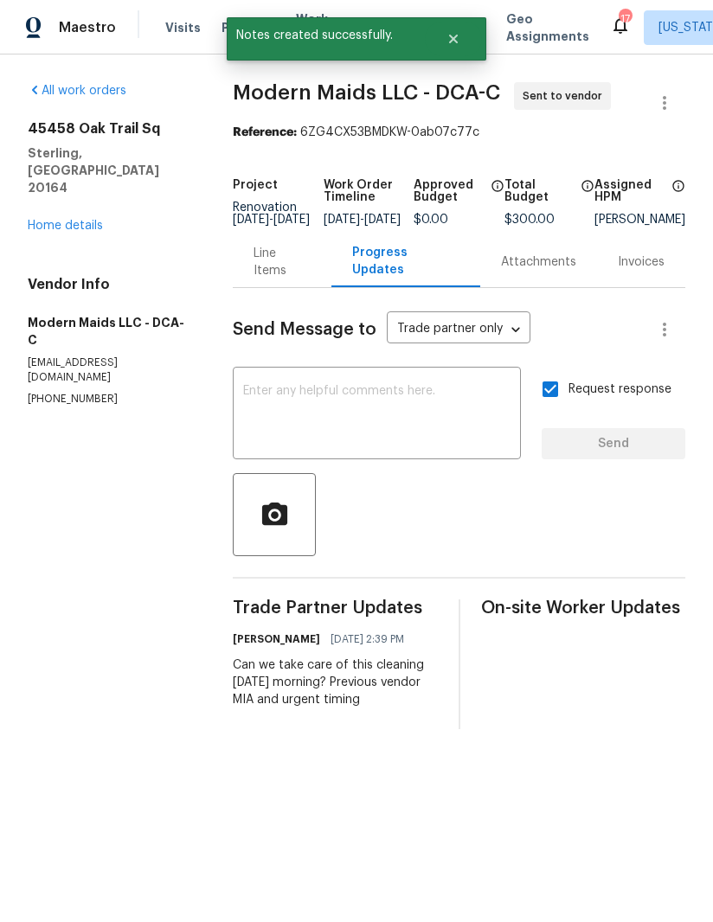
click at [75, 220] on link "Home details" at bounding box center [65, 226] width 75 height 12
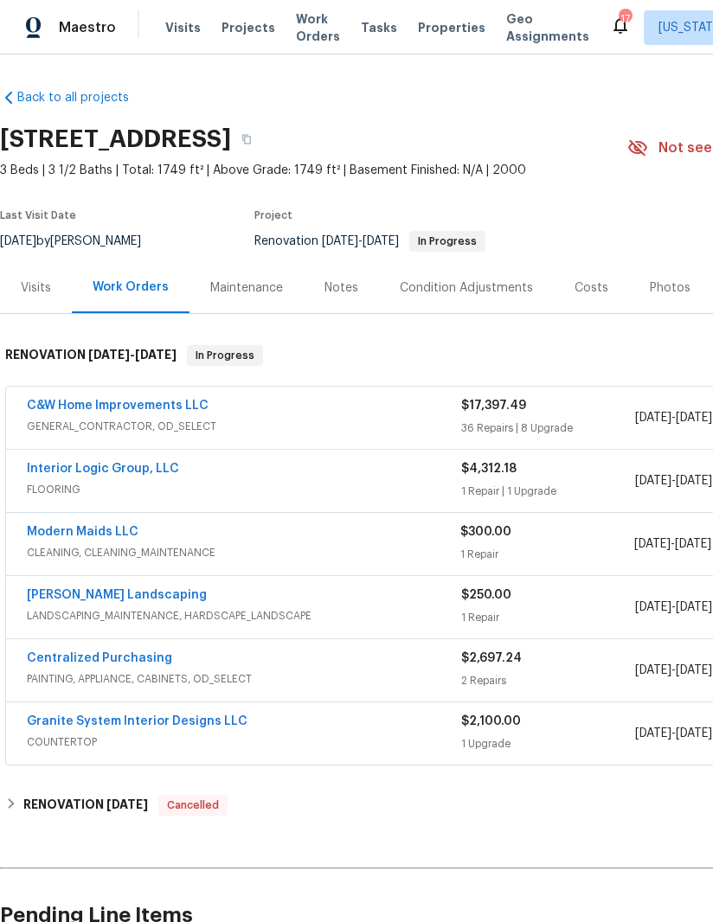
click at [135, 464] on link "Interior Logic Group, LLC" at bounding box center [103, 469] width 152 height 12
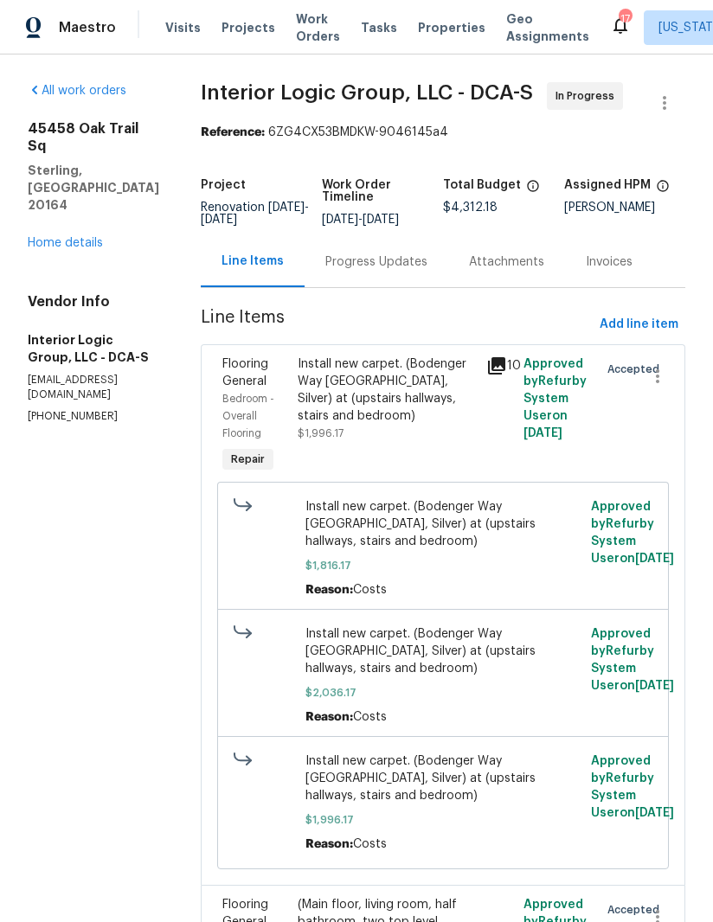
click at [81, 237] on link "Home details" at bounding box center [65, 243] width 75 height 12
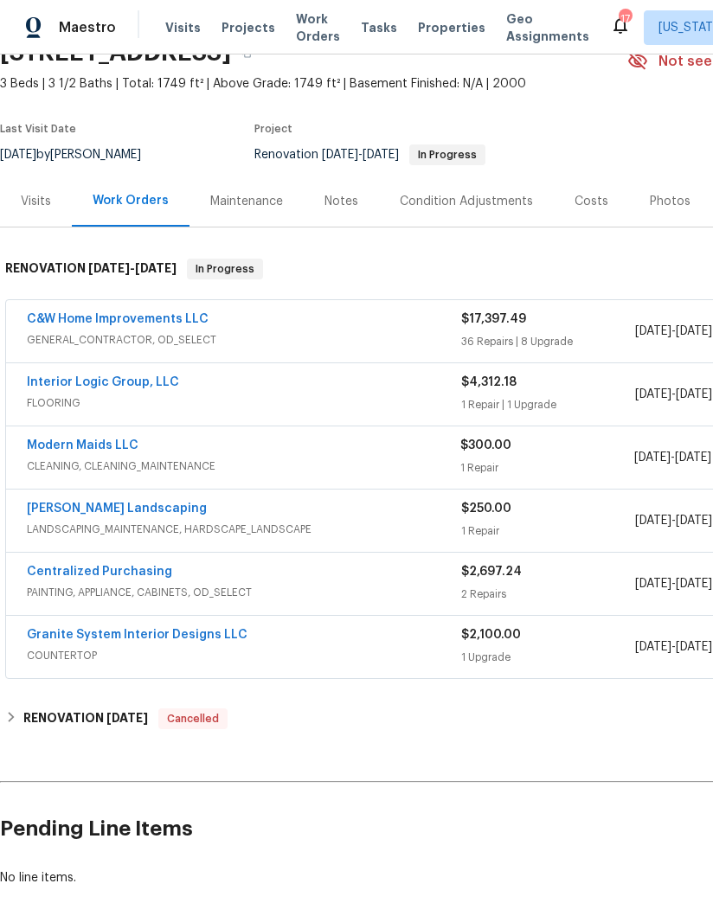
scroll to position [87, 0]
click at [116, 426] on div "Modern Maids LLC CLEANING, CLEANING_MAINTENANCE $300.00 1 Repair [DATE] - [DATE…" at bounding box center [488, 457] width 965 height 62
click at [110, 440] on link "Modern Maids LLC" at bounding box center [83, 445] width 112 height 12
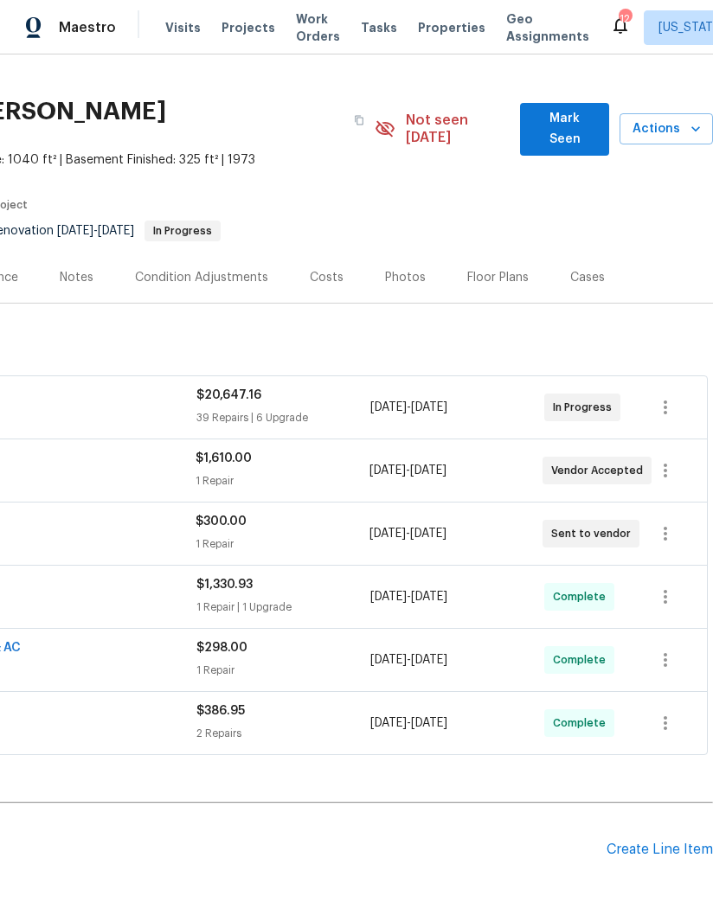
scroll to position [28, 265]
click at [670, 523] on icon "button" at bounding box center [665, 533] width 21 height 21
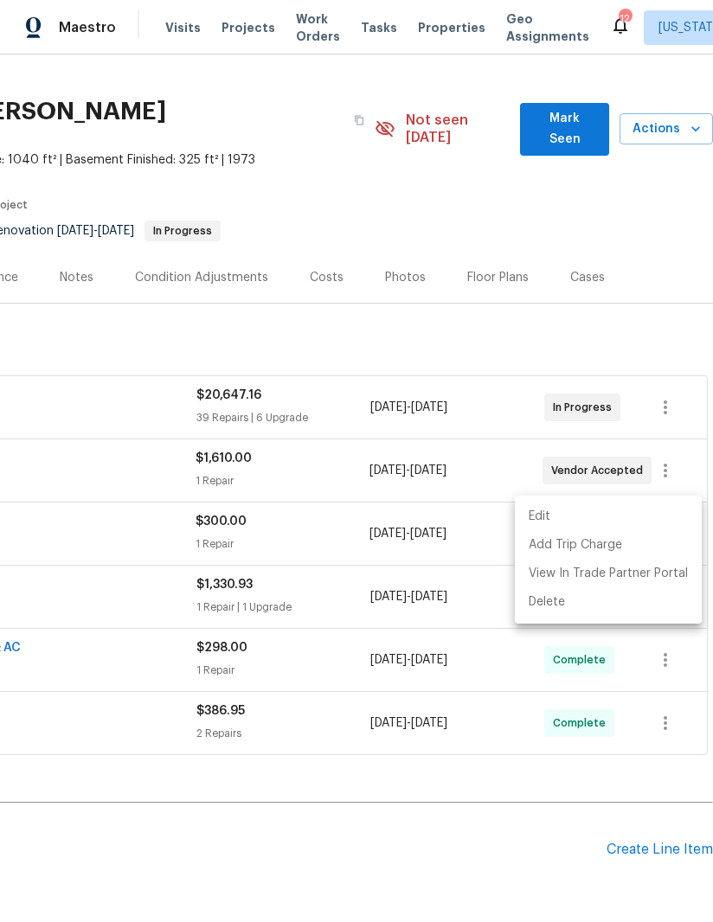
click at [566, 512] on li "Edit" at bounding box center [608, 517] width 187 height 29
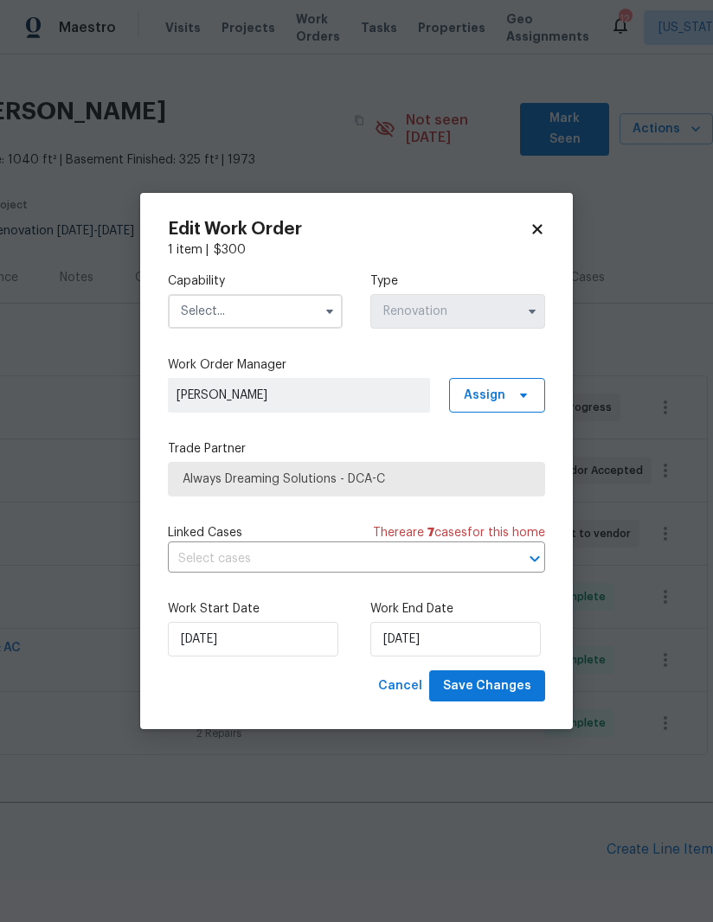
click at [310, 298] on input "text" at bounding box center [255, 311] width 175 height 35
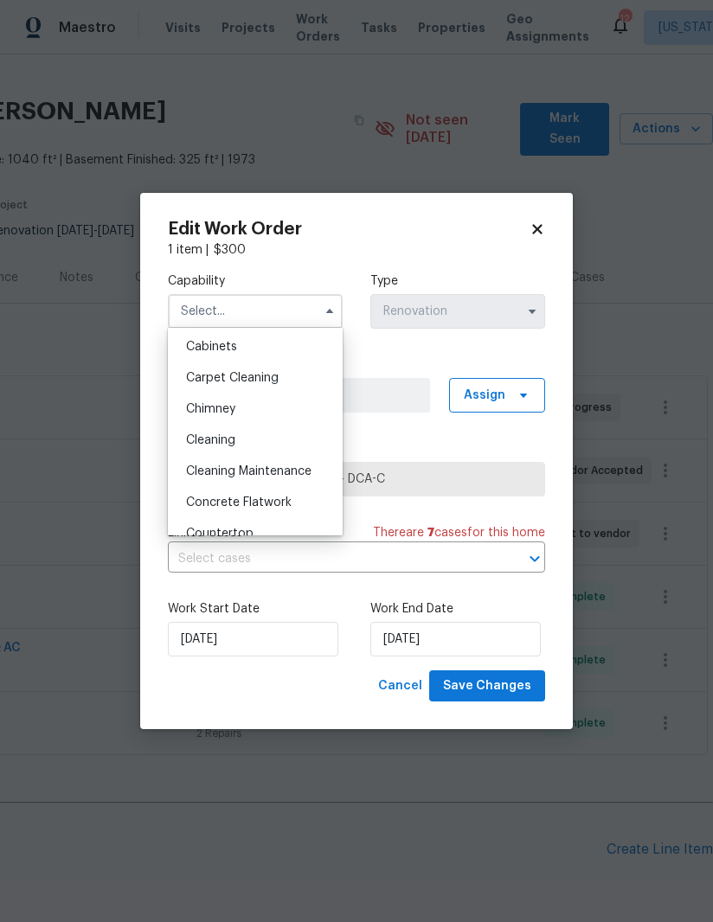
scroll to position [156, 0]
click at [263, 449] on div "Cleaning" at bounding box center [255, 441] width 166 height 31
type input "Cleaning"
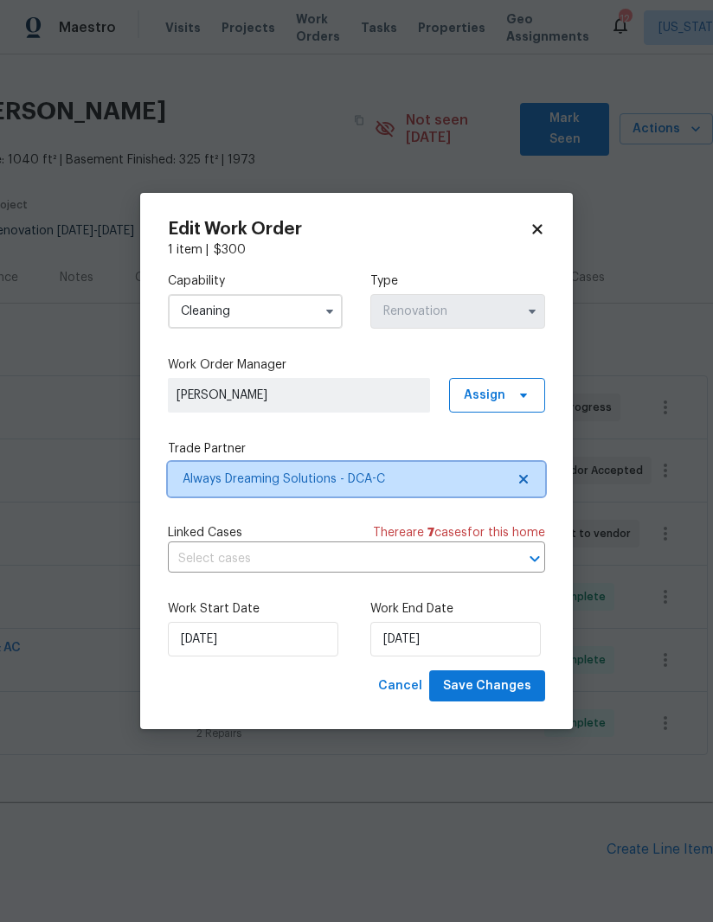
click at [527, 475] on icon at bounding box center [523, 479] width 9 height 9
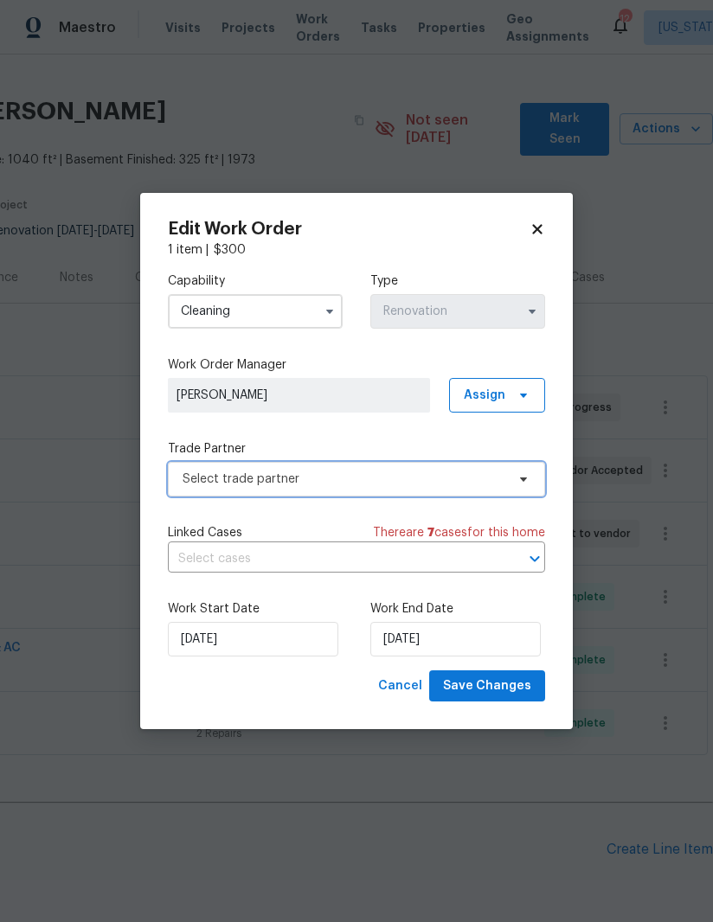
click at [526, 476] on icon at bounding box center [523, 479] width 14 height 14
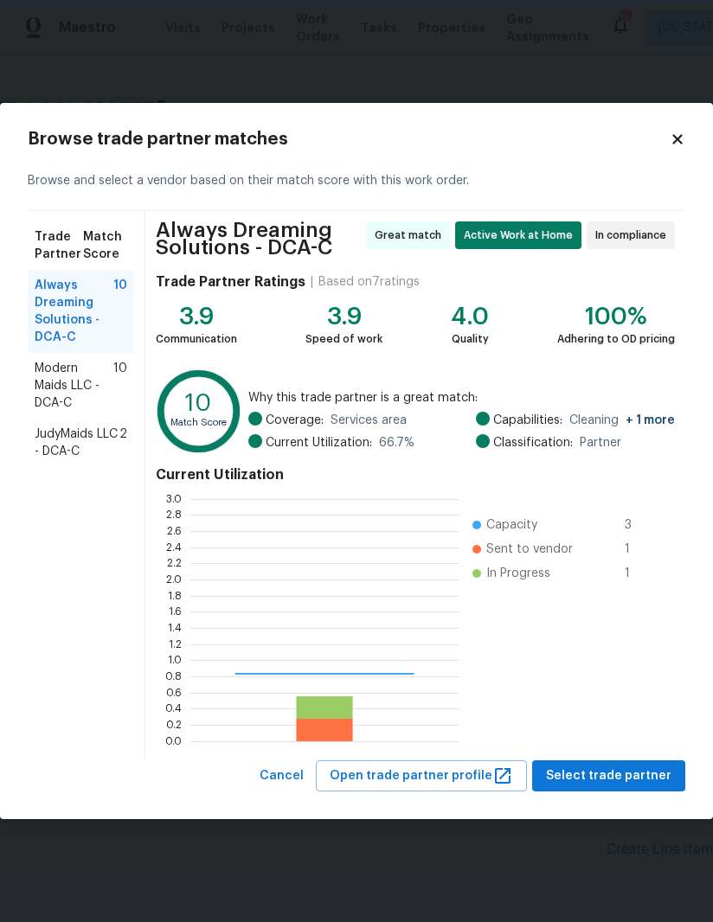
scroll to position [242, 268]
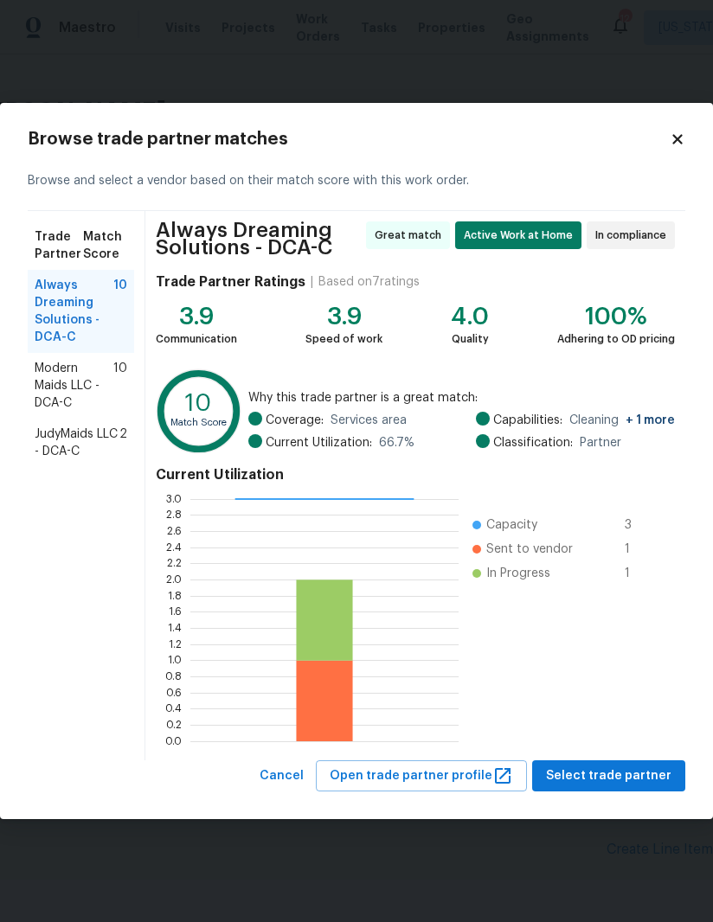
click at [84, 378] on span "Modern Maids LLC - DCA-C" at bounding box center [74, 386] width 79 height 52
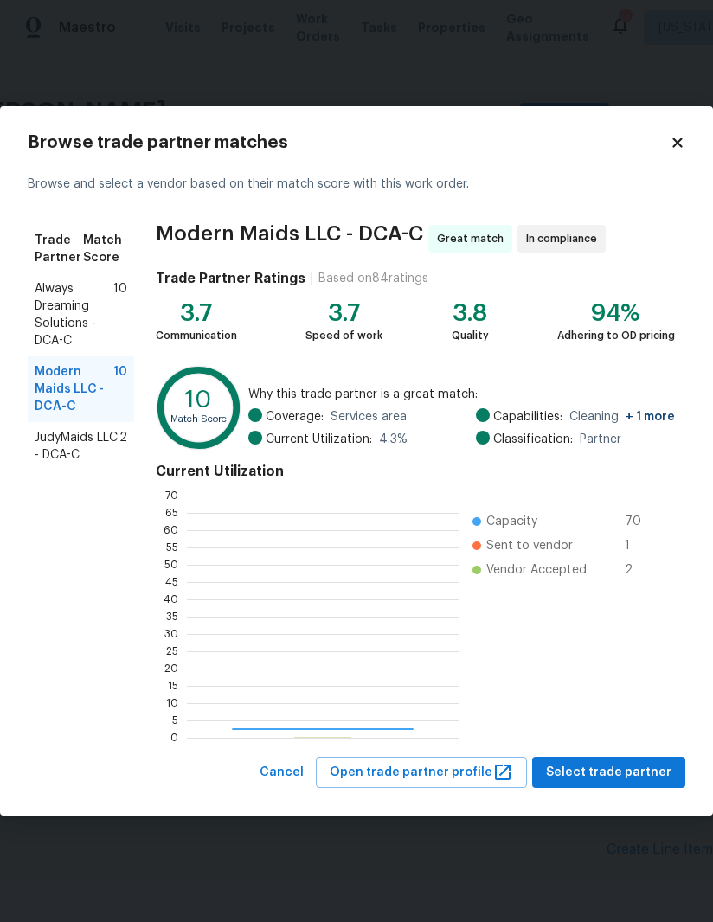
scroll to position [242, 272]
click at [625, 766] on span "Select trade partner" at bounding box center [608, 773] width 125 height 22
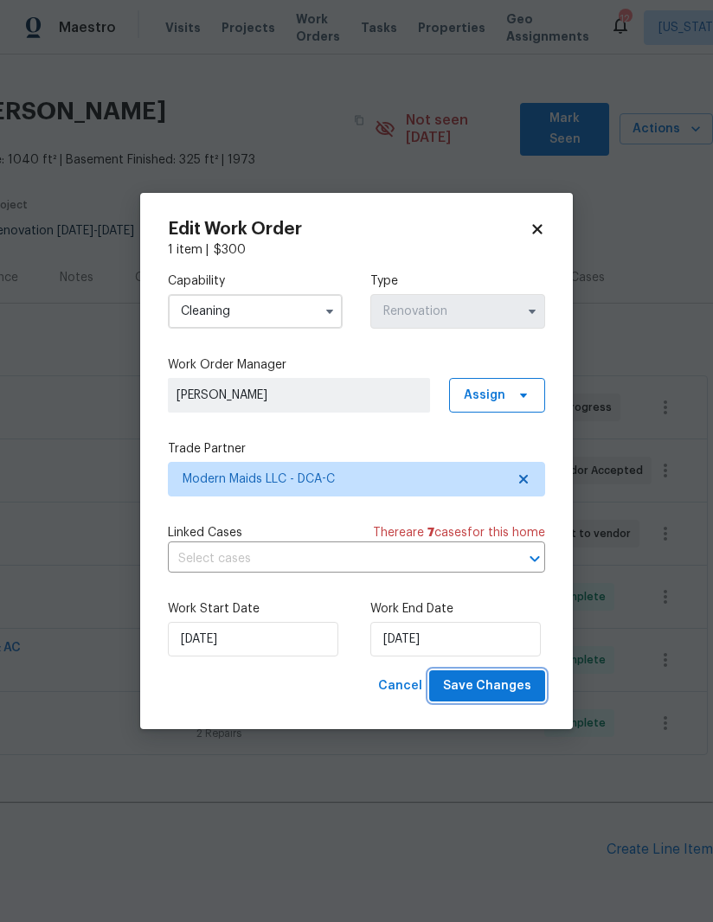
click at [503, 684] on span "Save Changes" at bounding box center [487, 687] width 88 height 22
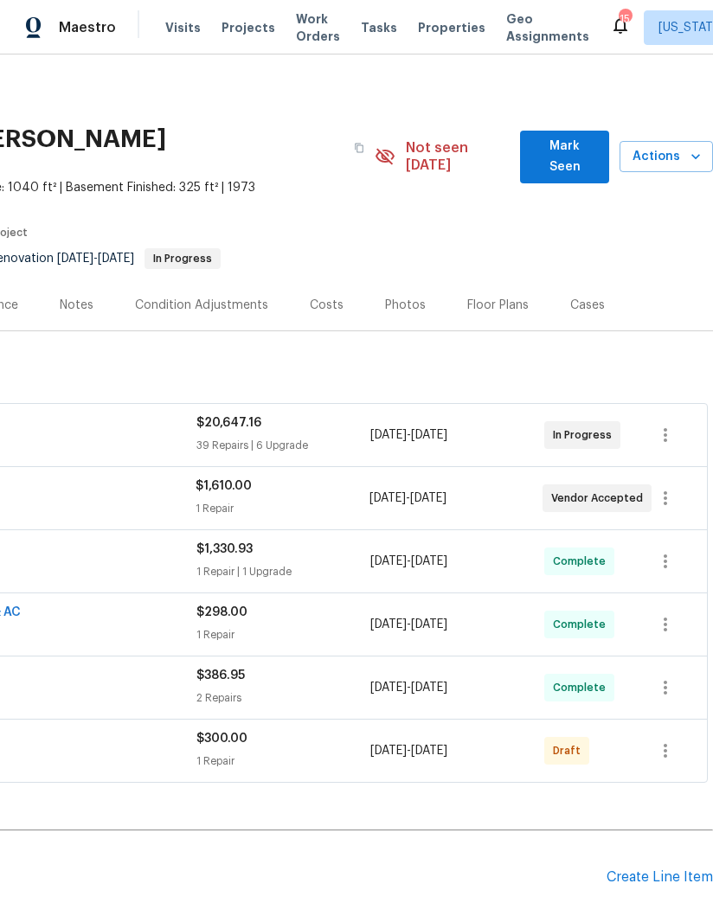
scroll to position [0, 265]
click at [675, 741] on icon "button" at bounding box center [665, 751] width 21 height 21
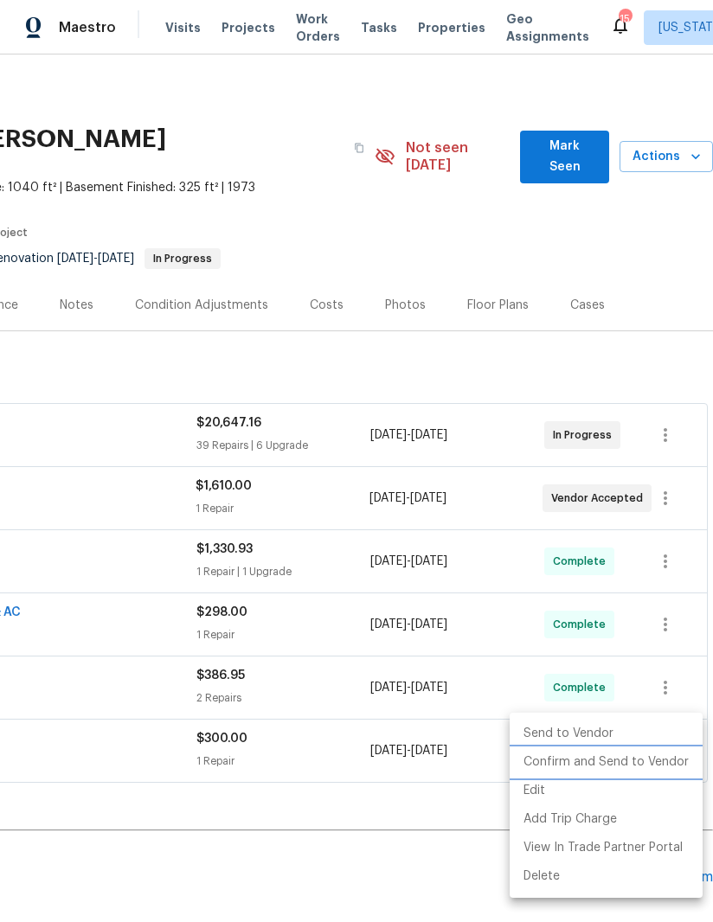
click at [624, 760] on li "Confirm and Send to Vendor" at bounding box center [606, 762] width 193 height 29
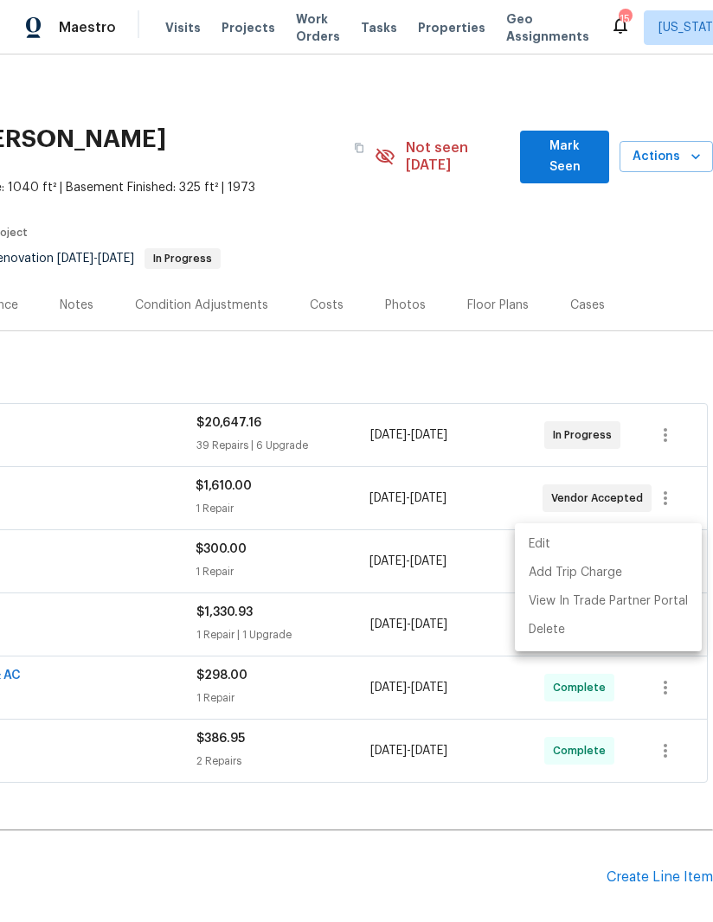
click at [574, 826] on div at bounding box center [356, 461] width 713 height 922
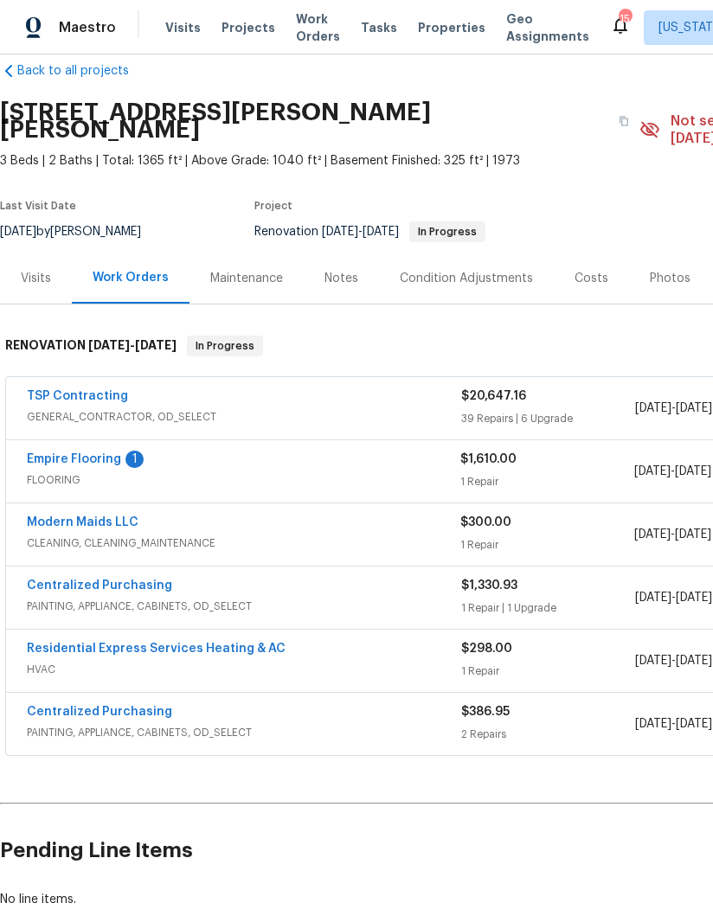
scroll to position [29, 0]
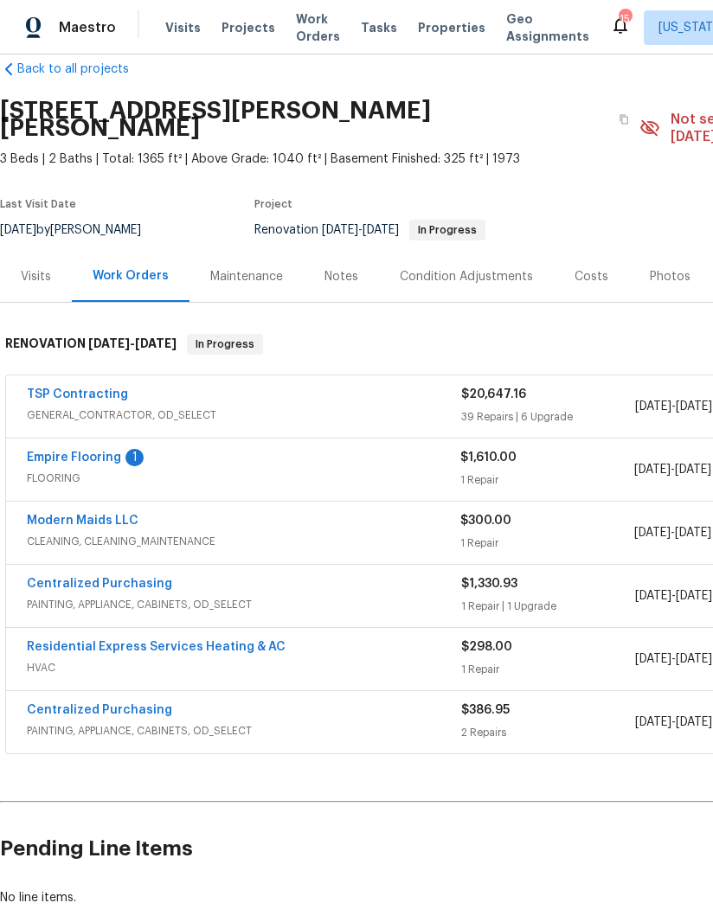
click at [115, 452] on link "Empire Flooring" at bounding box center [74, 458] width 94 height 12
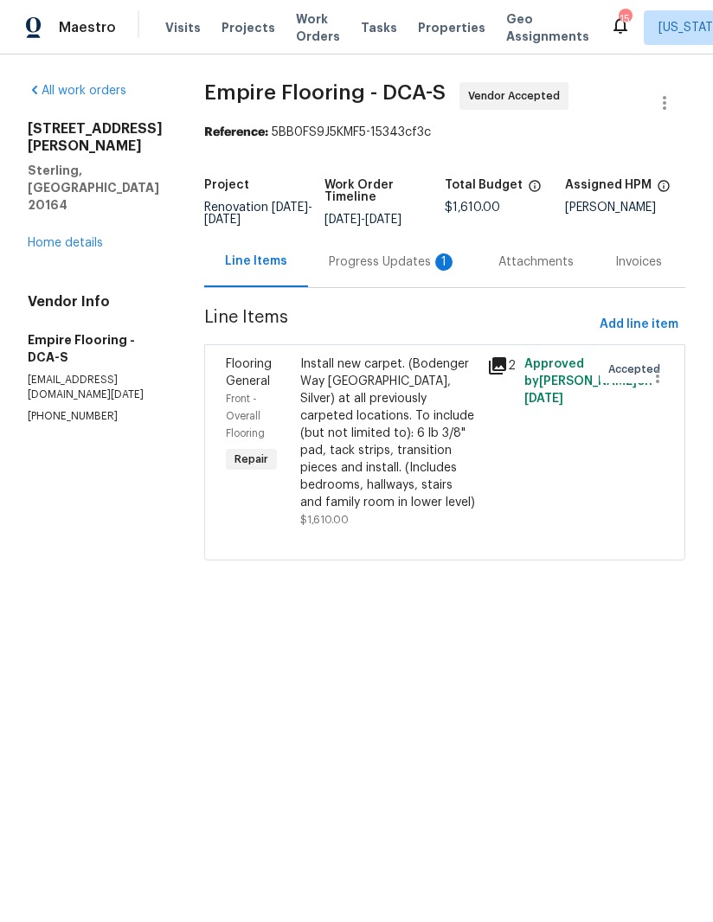
click at [378, 271] on div "Progress Updates 1" at bounding box center [393, 261] width 128 height 17
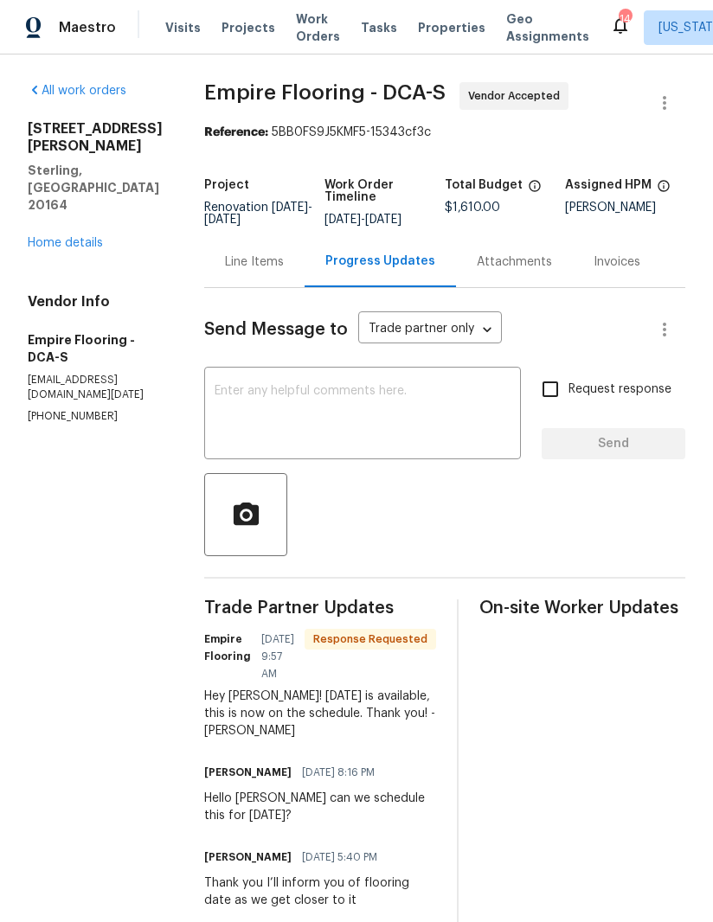
click at [379, 420] on textarea at bounding box center [363, 415] width 296 height 61
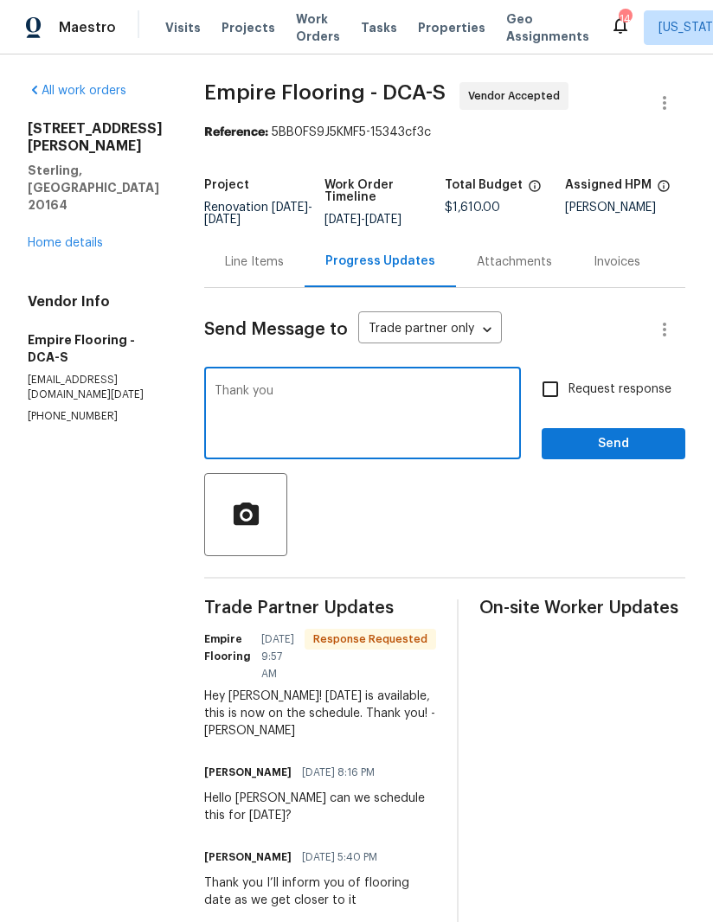
type textarea "Thank you"
click at [555, 404] on input "Request response" at bounding box center [550, 389] width 36 height 36
checkbox input "true"
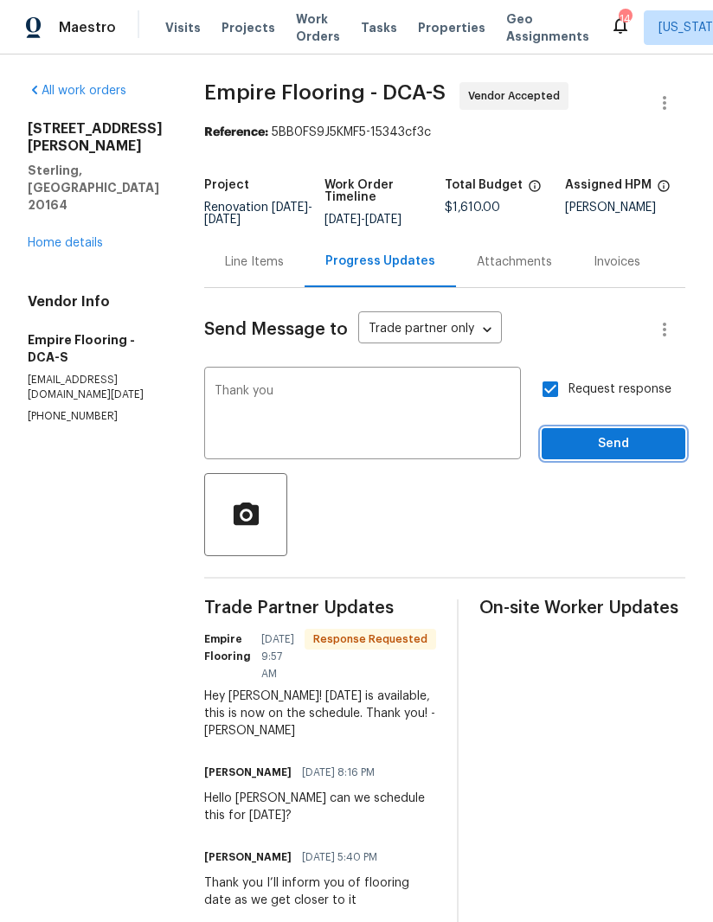
click at [630, 455] on span "Send" at bounding box center [613, 444] width 116 height 22
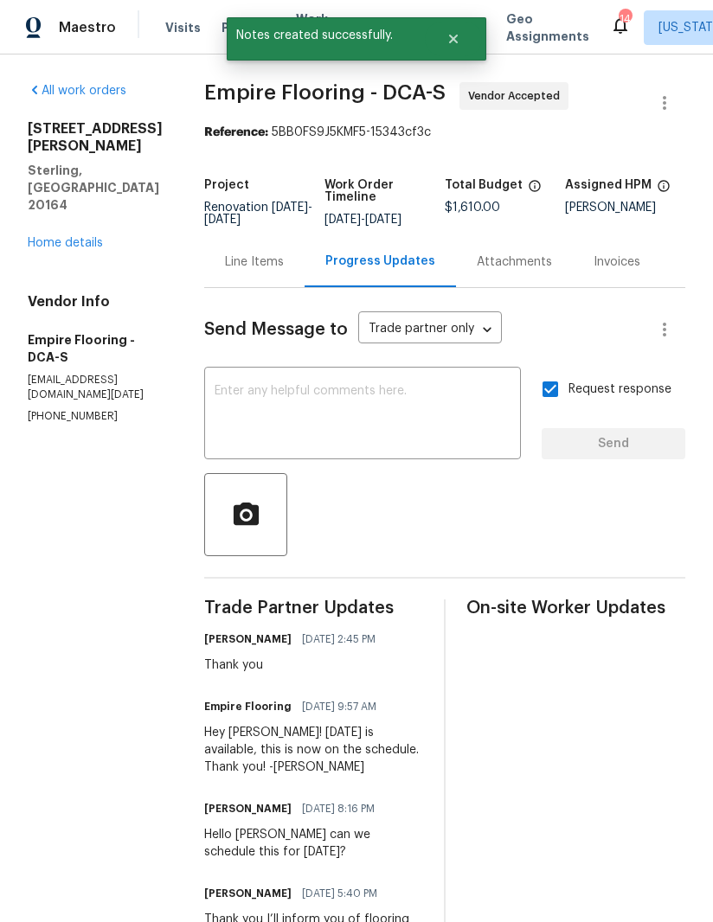
click at [88, 237] on link "Home details" at bounding box center [65, 243] width 75 height 12
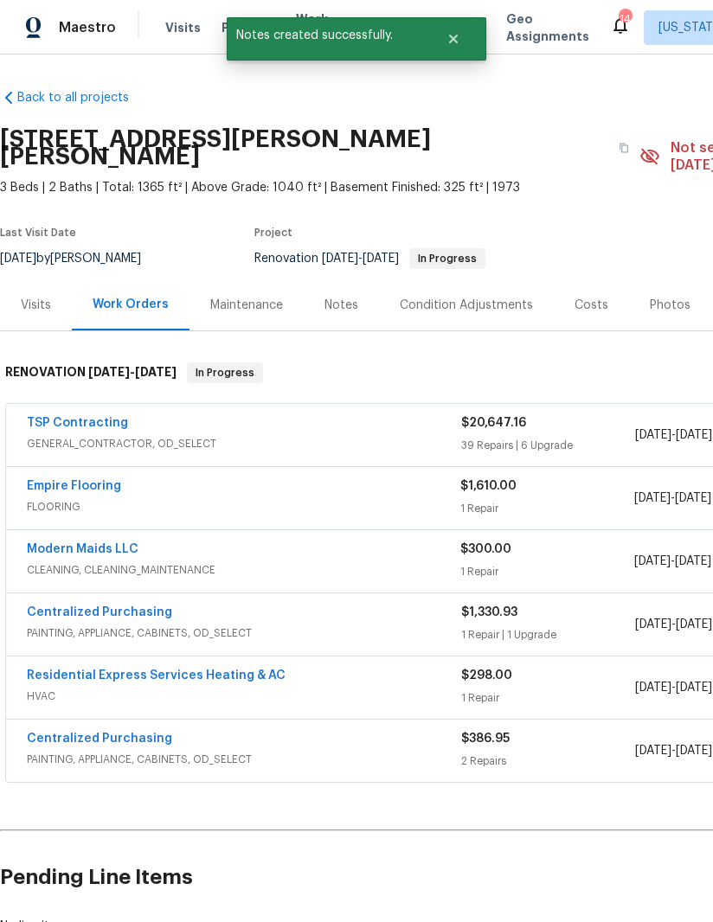
click at [106, 543] on link "Modern Maids LLC" at bounding box center [83, 549] width 112 height 12
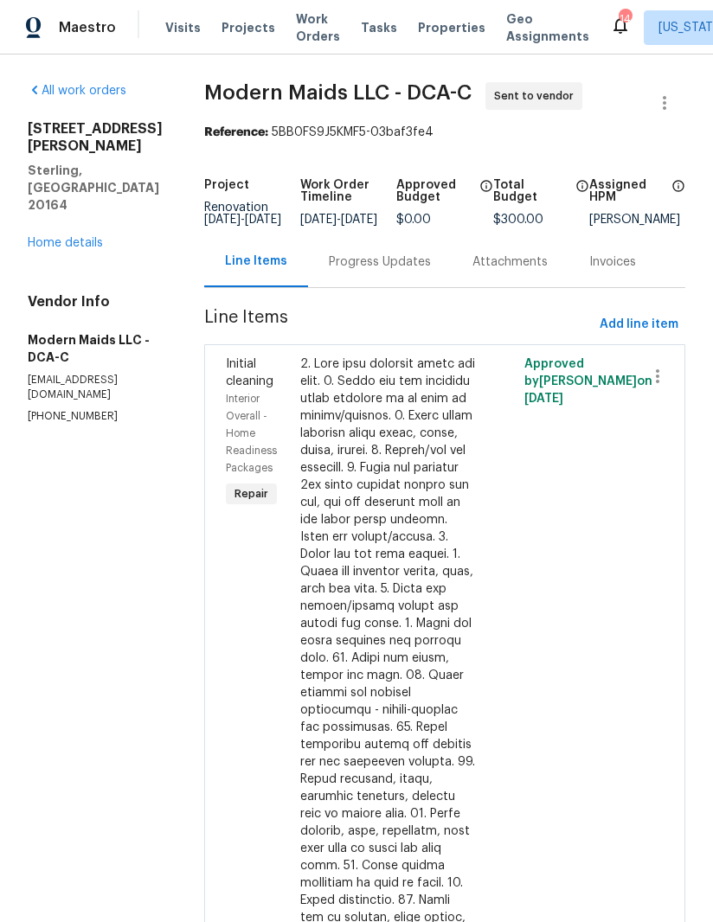
click at [78, 237] on link "Home details" at bounding box center [65, 243] width 75 height 12
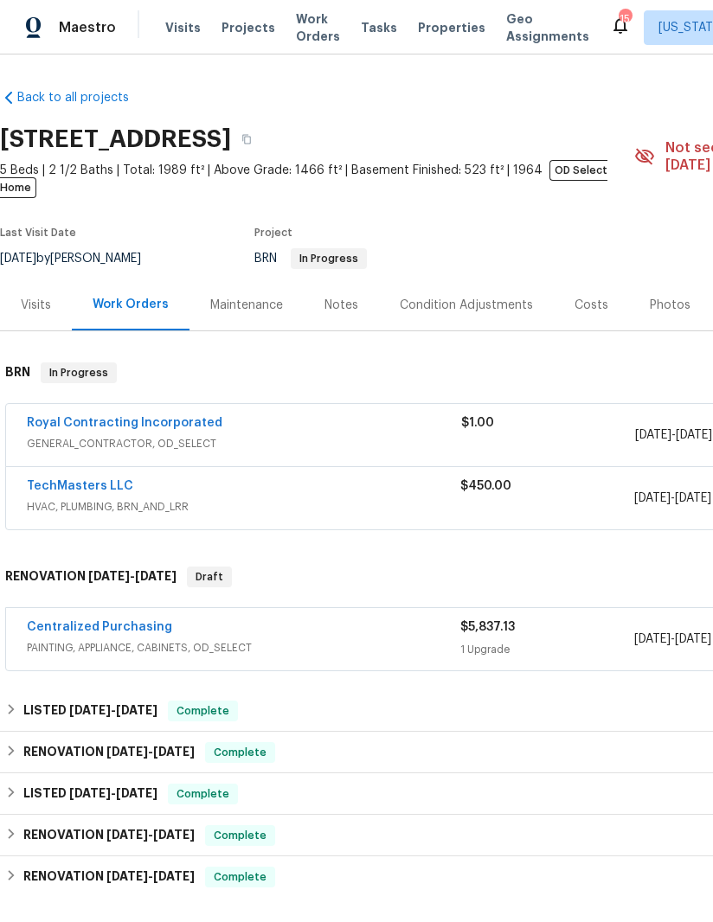
click at [130, 621] on link "Centralized Purchasing" at bounding box center [99, 627] width 145 height 12
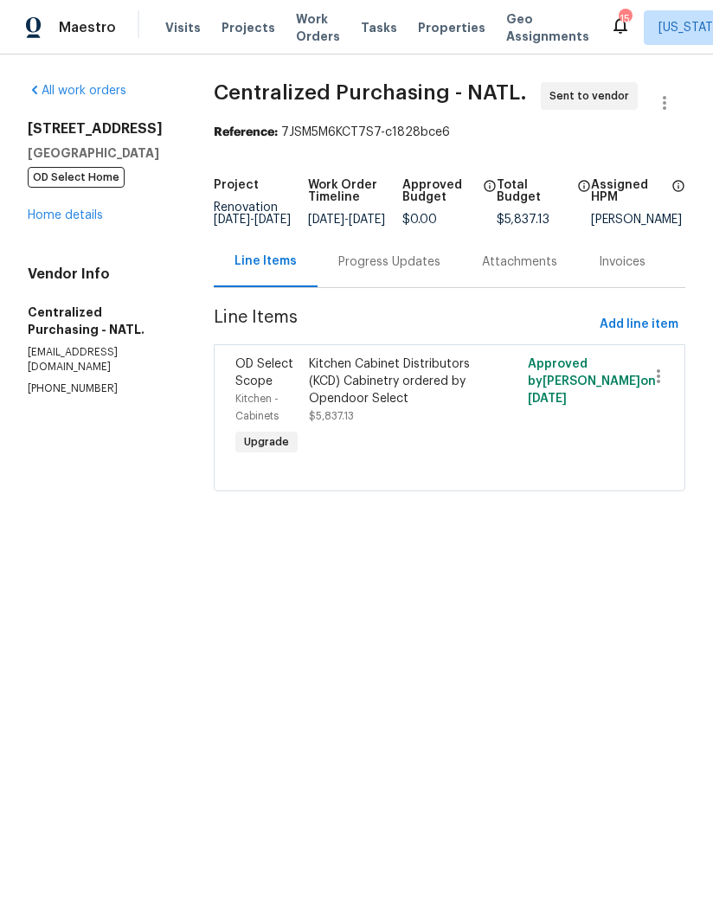
click at [391, 271] on div "Progress Updates" at bounding box center [389, 261] width 102 height 17
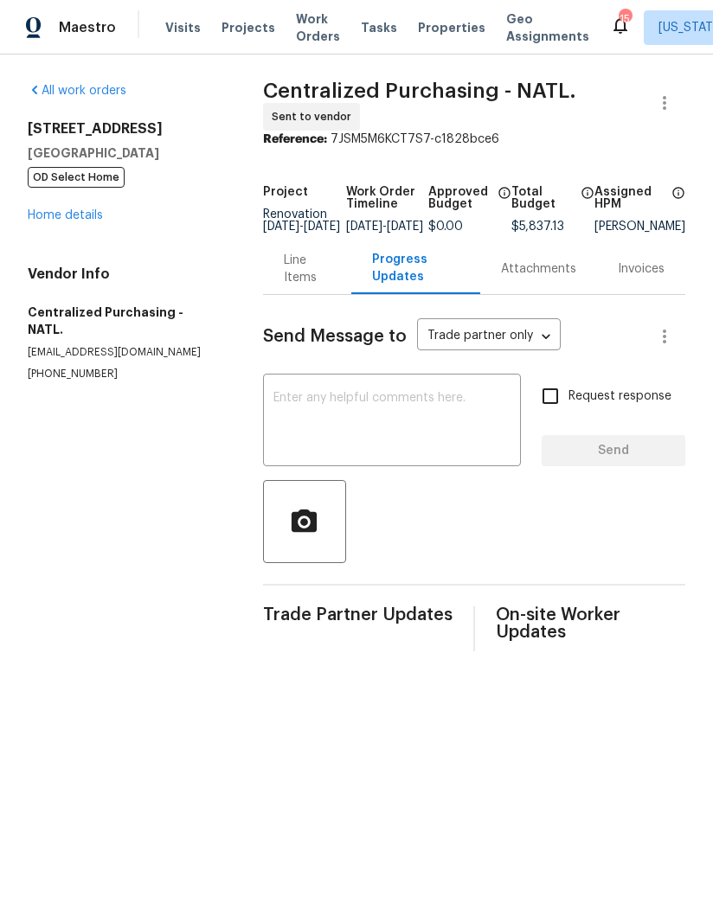
click at [378, 428] on textarea at bounding box center [391, 422] width 237 height 61
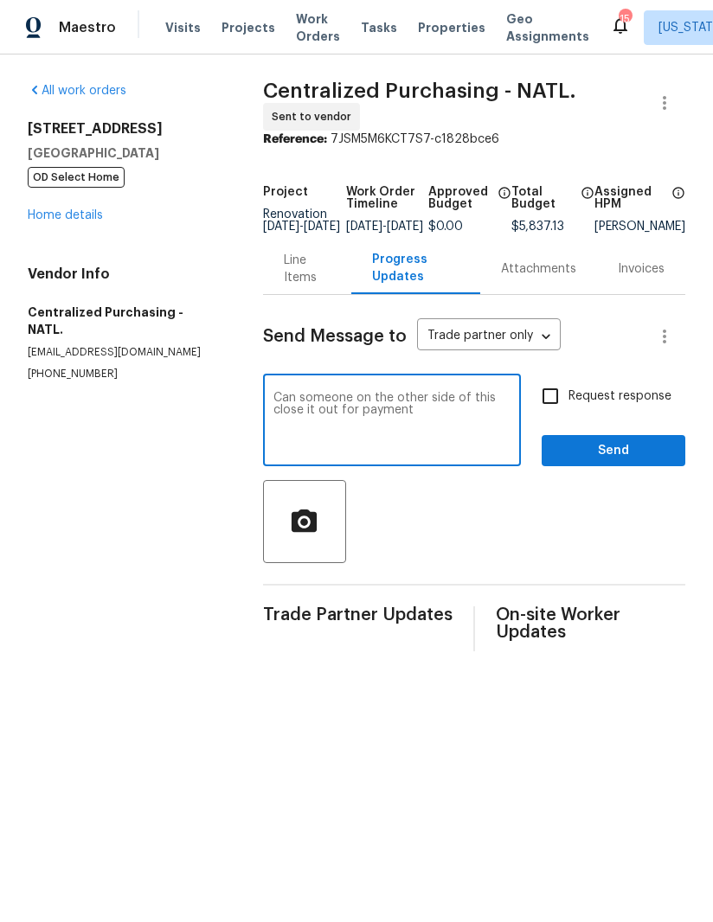
type textarea "Can someone on the other side of this close it out for payment"
click at [555, 405] on input "Request response" at bounding box center [550, 396] width 36 height 36
checkbox input "true"
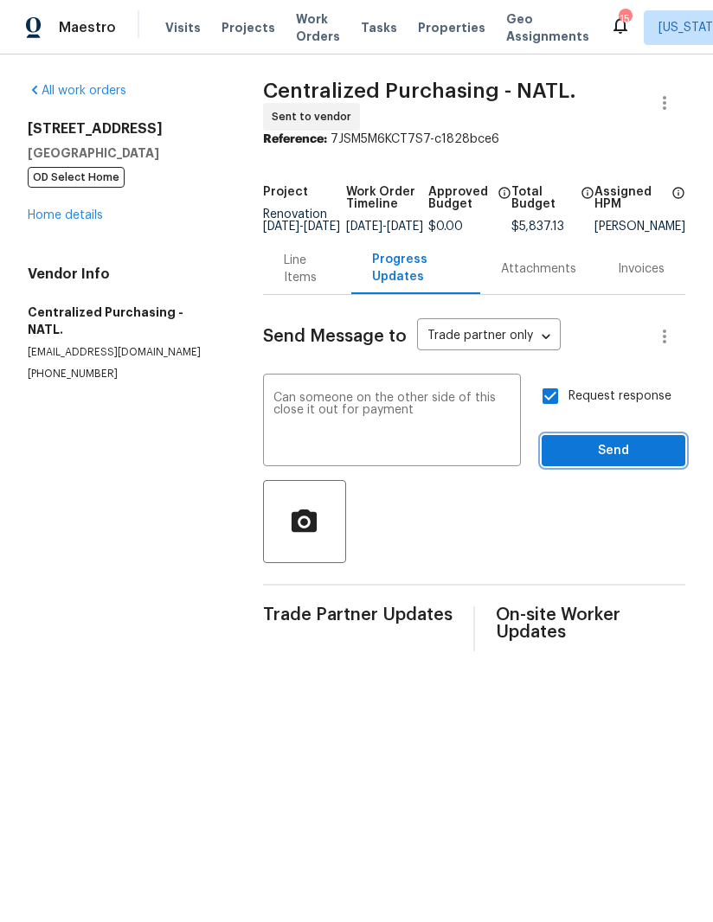
click at [619, 447] on button "Send" at bounding box center [614, 451] width 144 height 32
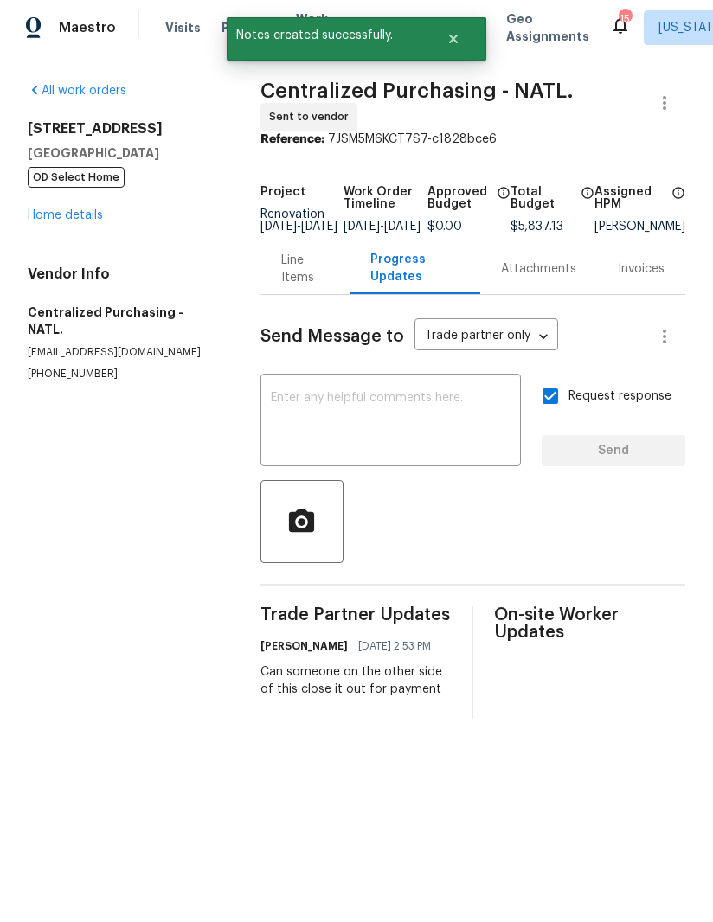
click at [75, 213] on link "Home details" at bounding box center [65, 215] width 75 height 12
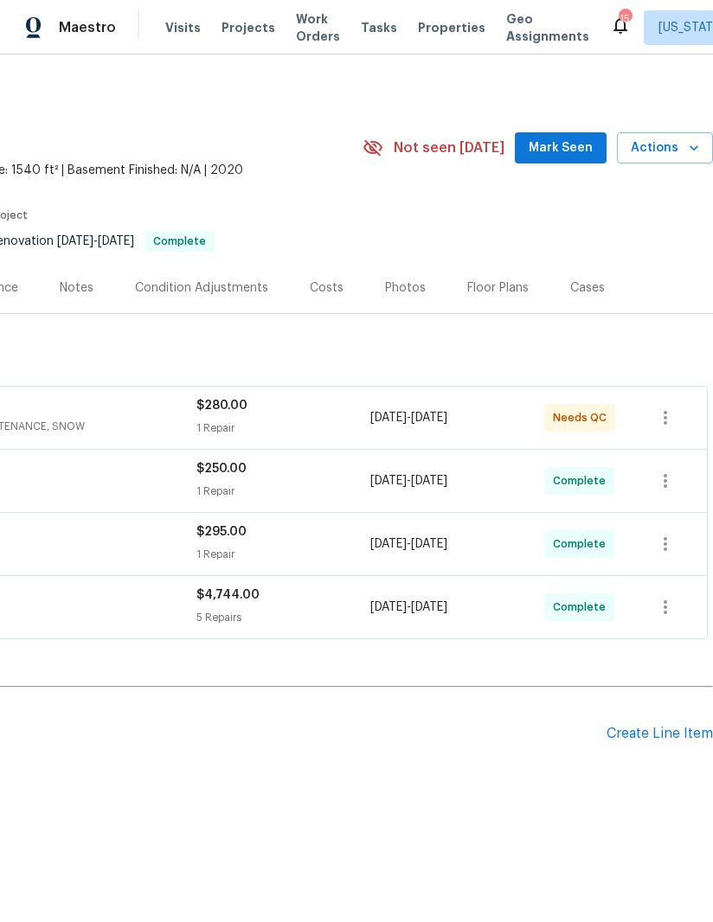
scroll to position [0, 265]
click at [670, 416] on icon "button" at bounding box center [665, 417] width 21 height 21
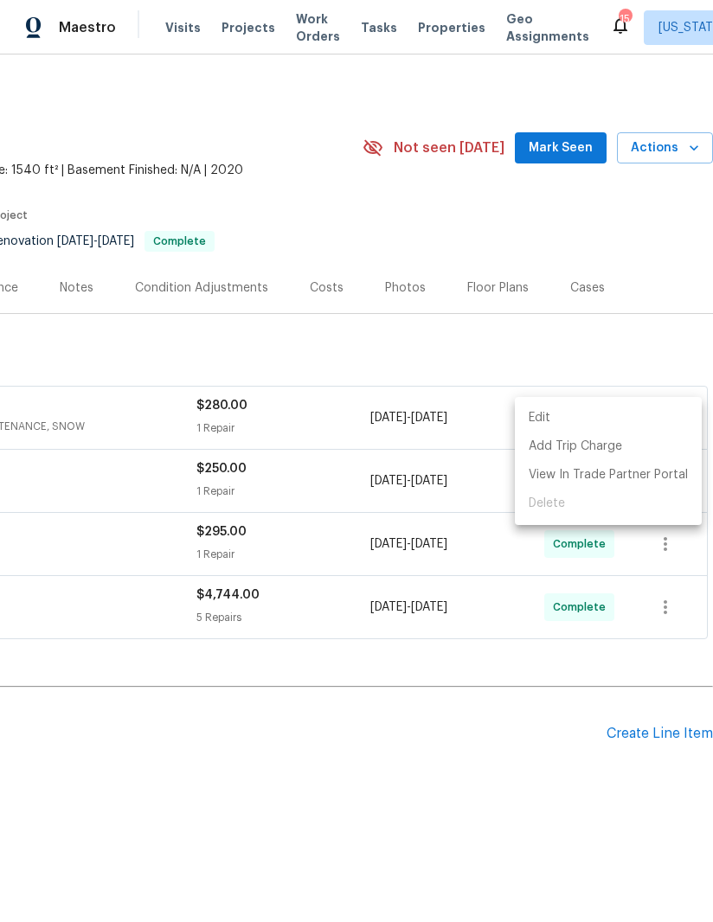
click at [446, 734] on div at bounding box center [356, 461] width 713 height 922
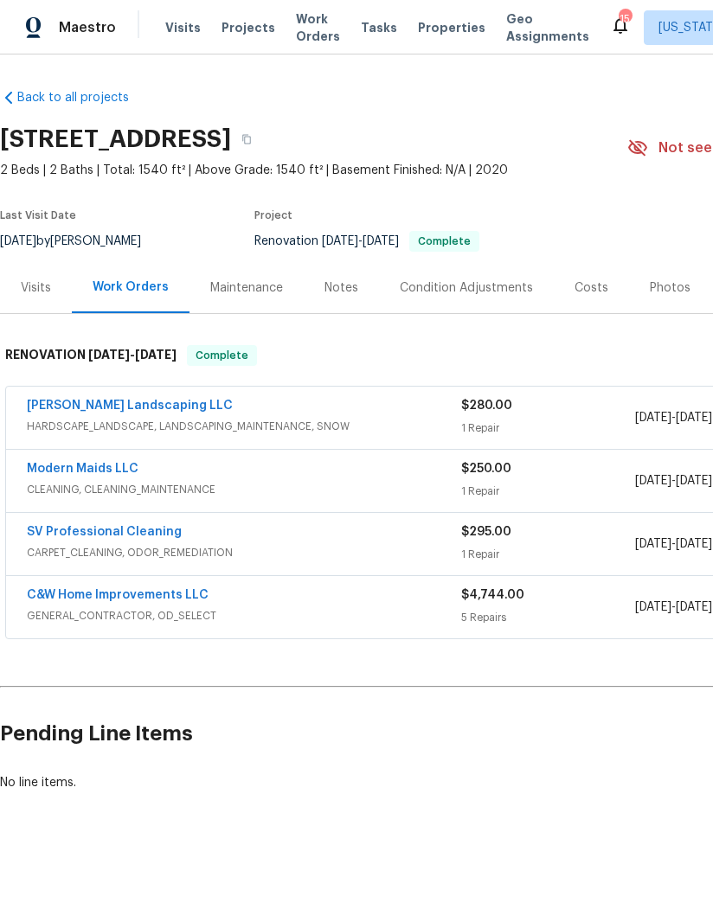
scroll to position [0, 0]
click at [119, 408] on link "[PERSON_NAME] Landscaping LLC" at bounding box center [130, 406] width 206 height 12
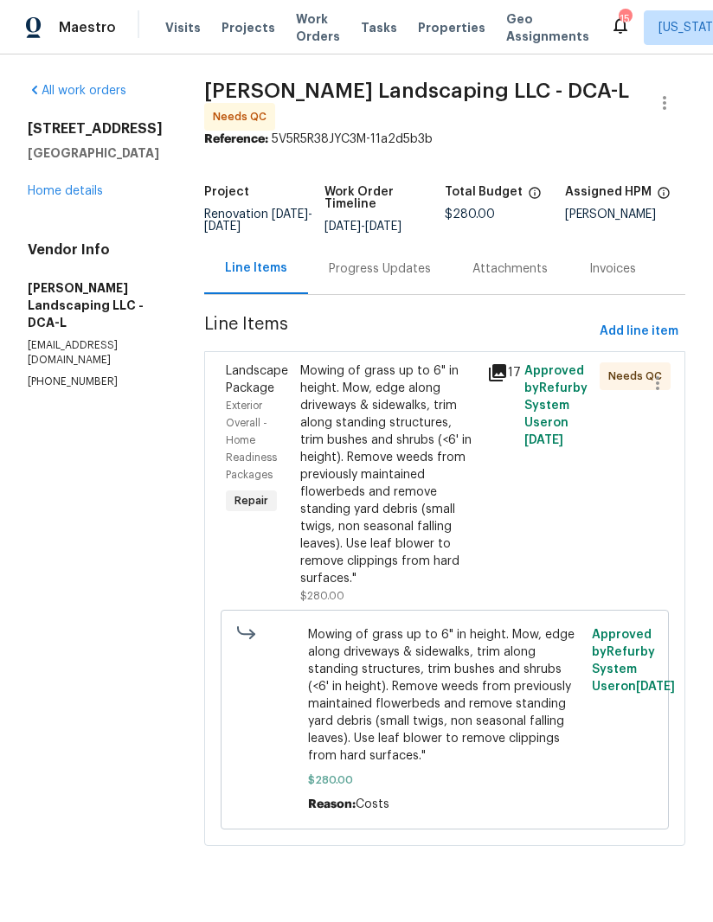
click at [389, 455] on div "Mowing of grass up to 6" in height. Mow, edge along driveways & sidewalks, trim…" at bounding box center [388, 474] width 176 height 225
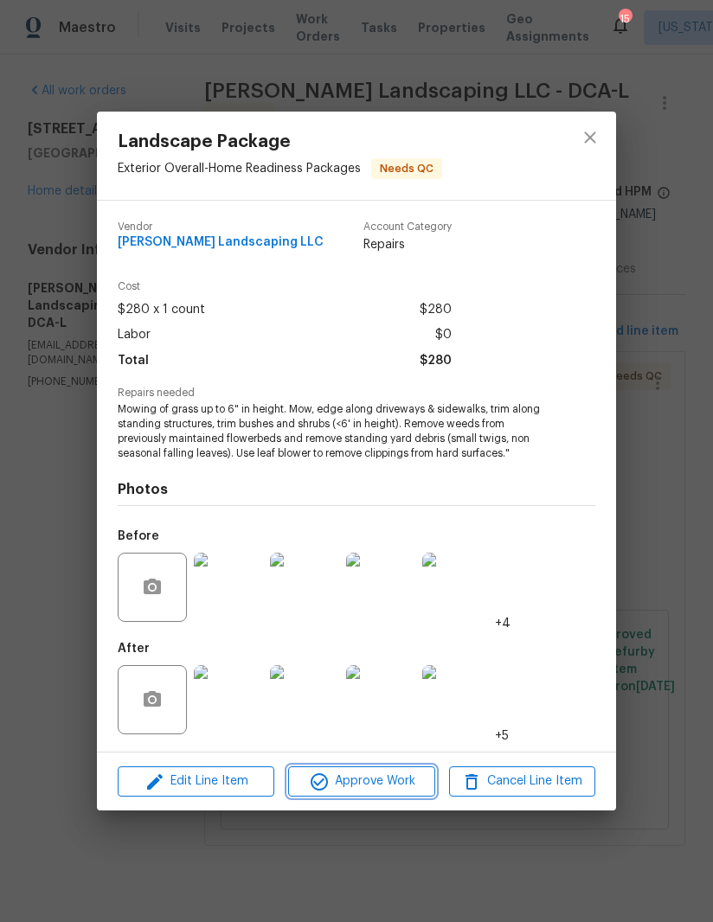
click at [374, 777] on span "Approve Work" at bounding box center [361, 782] width 136 height 22
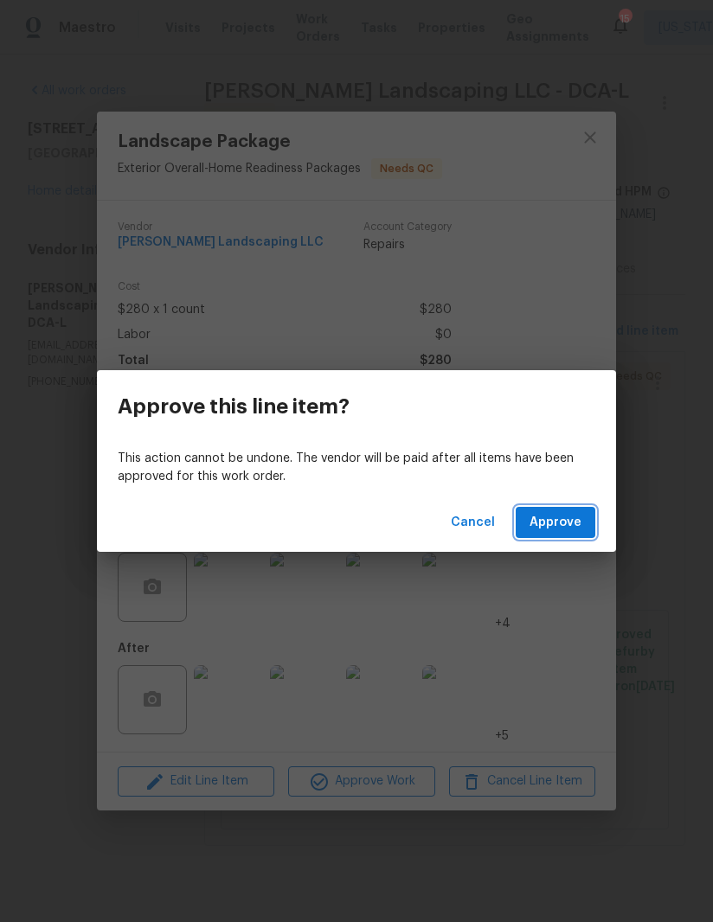
click at [563, 516] on span "Approve" at bounding box center [555, 523] width 52 height 22
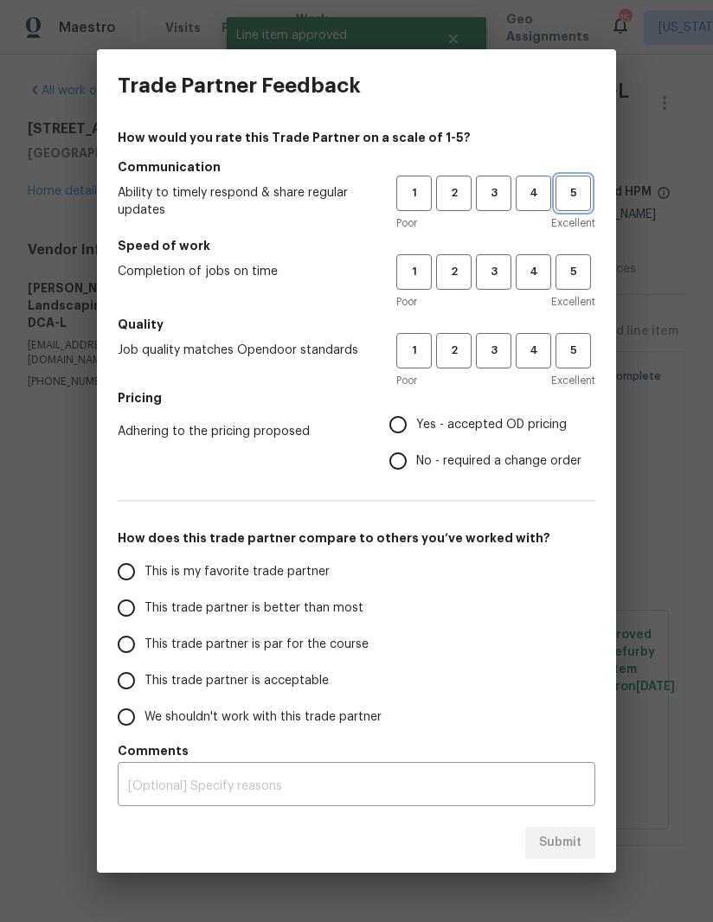
click at [573, 188] on span "5" at bounding box center [573, 193] width 32 height 20
click at [577, 278] on span "5" at bounding box center [573, 272] width 32 height 20
click at [574, 355] on span "5" at bounding box center [573, 351] width 32 height 20
click at [401, 417] on input "Yes - accepted OD pricing" at bounding box center [398, 425] width 36 height 36
radio input "true"
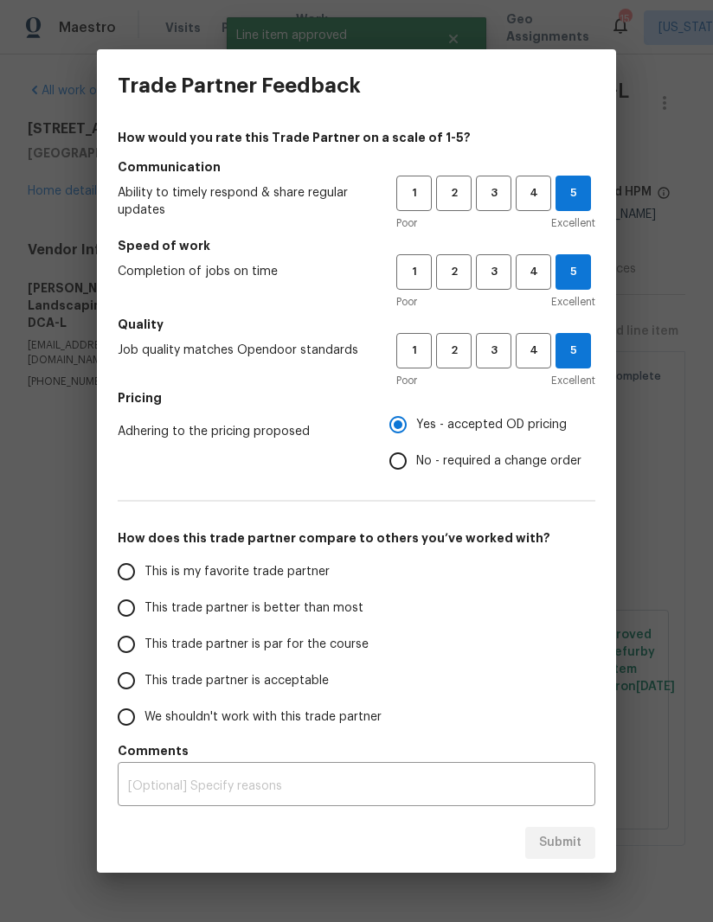
click at [125, 567] on input "This is my favorite trade partner" at bounding box center [126, 572] width 36 height 36
click at [567, 831] on button "Submit" at bounding box center [560, 843] width 70 height 32
radio input "true"
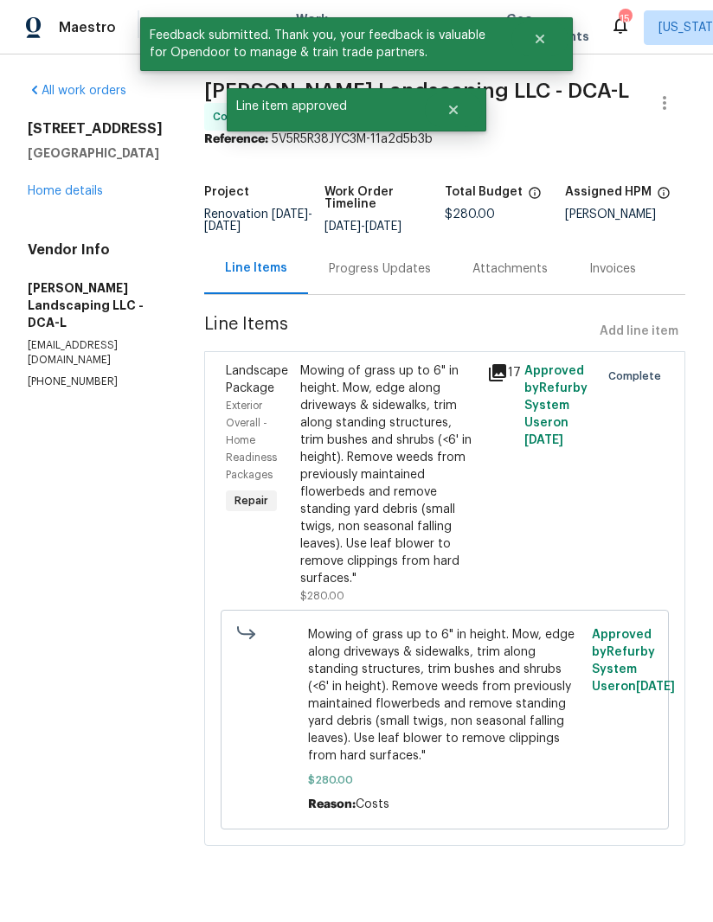
radio input "false"
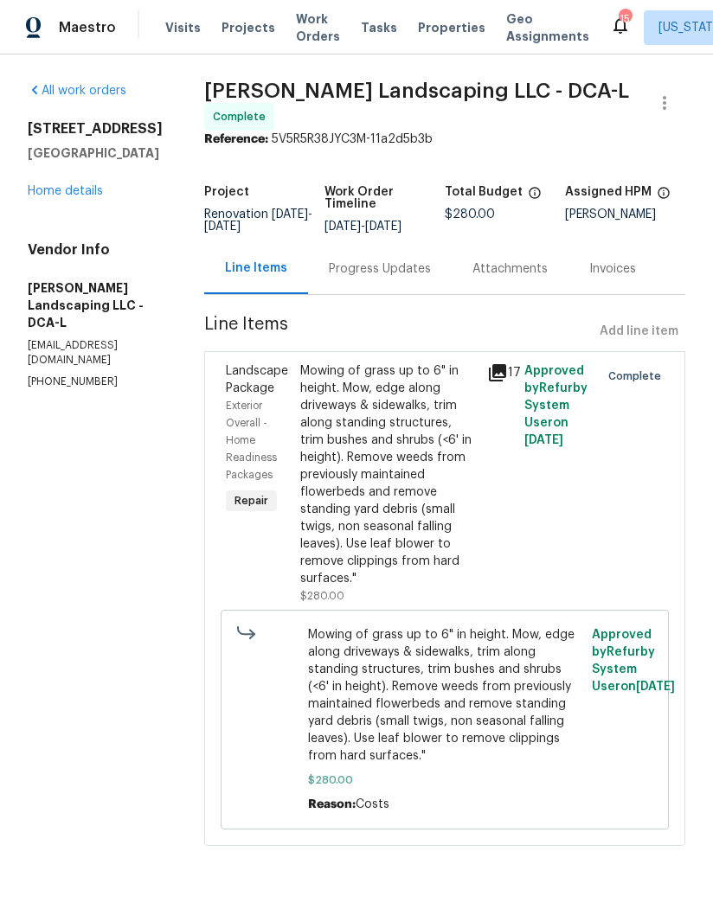
click at [99, 176] on div "[STREET_ADDRESS] Home details" at bounding box center [95, 160] width 135 height 80
click at [90, 177] on div "[STREET_ADDRESS] Home details" at bounding box center [95, 160] width 135 height 80
click at [90, 176] on div "[STREET_ADDRESS] Home details" at bounding box center [95, 160] width 135 height 80
click at [65, 186] on link "Home details" at bounding box center [65, 191] width 75 height 12
